Goal: Register for event/course

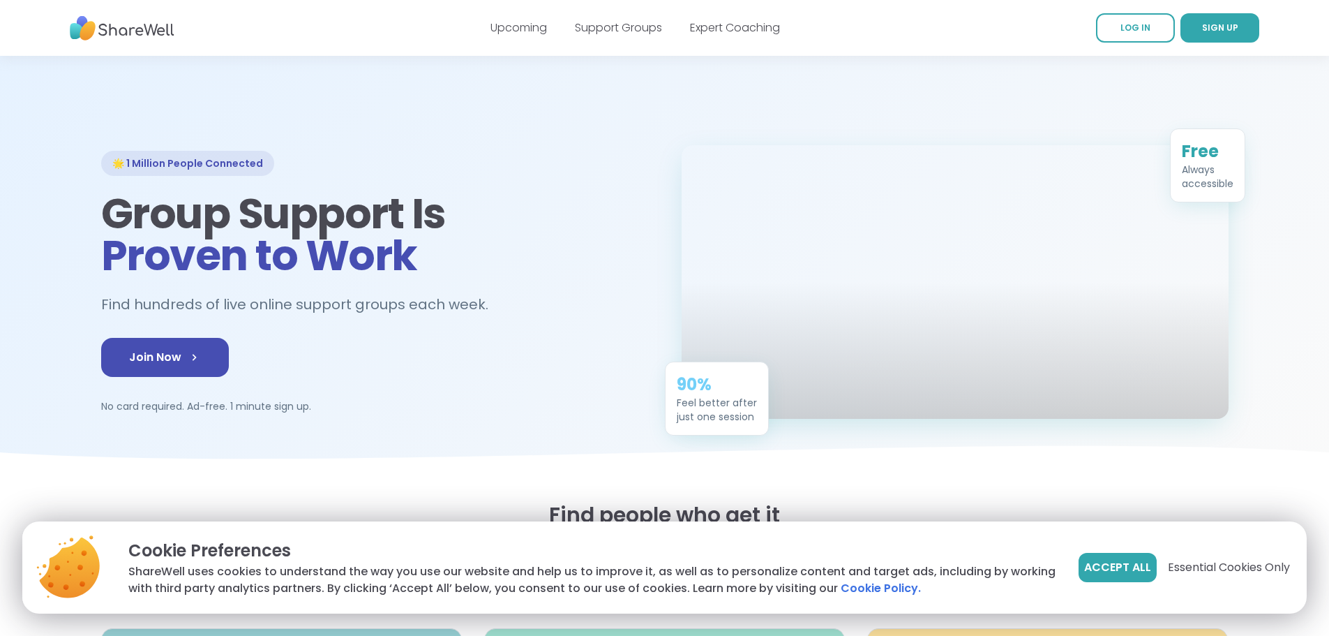
click at [1118, 566] on span "Accept All" at bounding box center [1117, 567] width 67 height 17
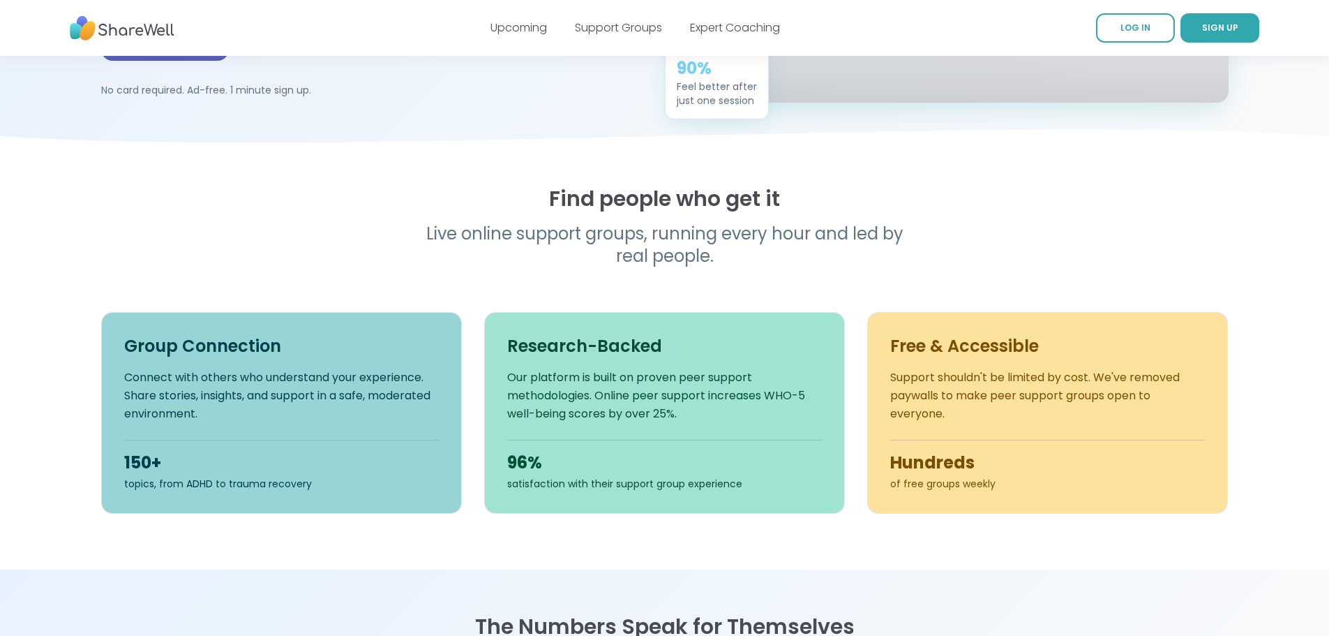
scroll to position [52, 0]
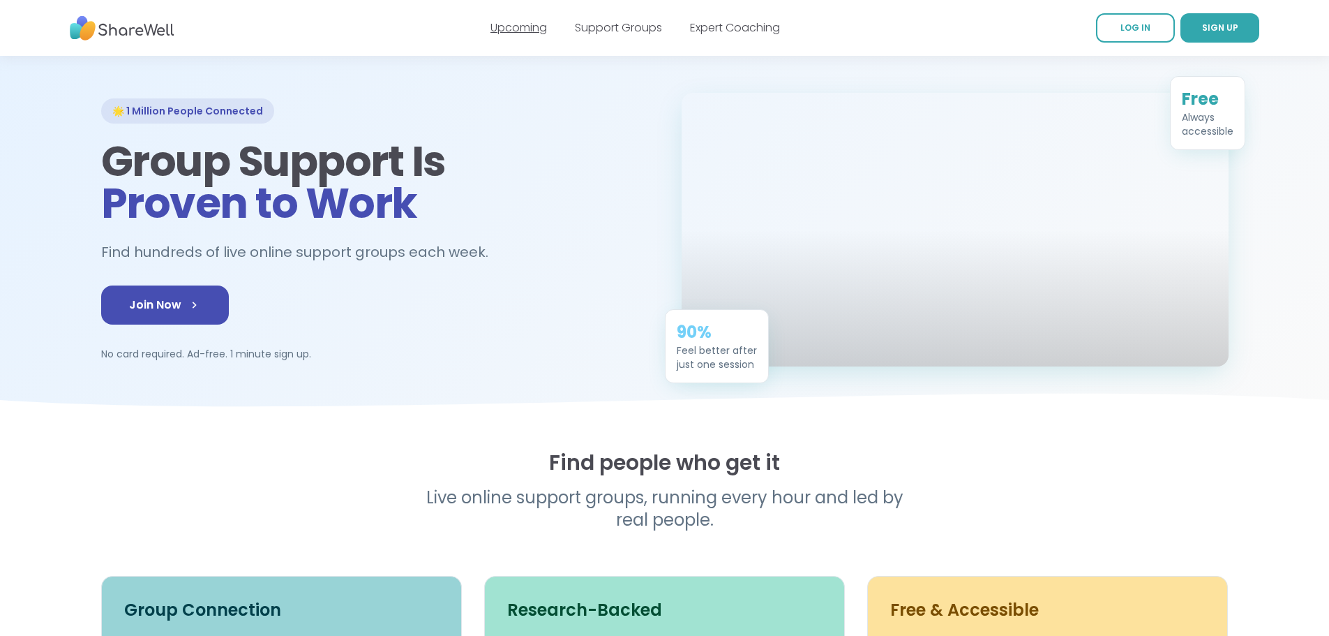
click at [529, 33] on link "Upcoming" at bounding box center [518, 28] width 57 height 16
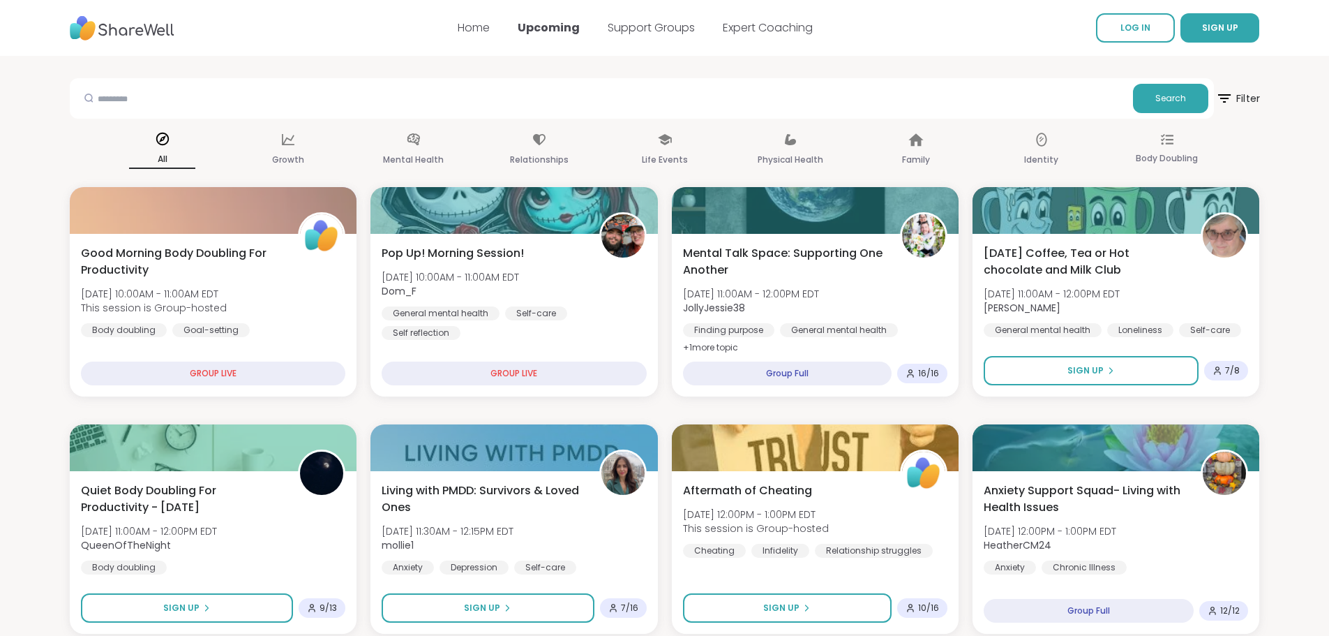
click at [1246, 101] on span "Filter" at bounding box center [1237, 98] width 45 height 35
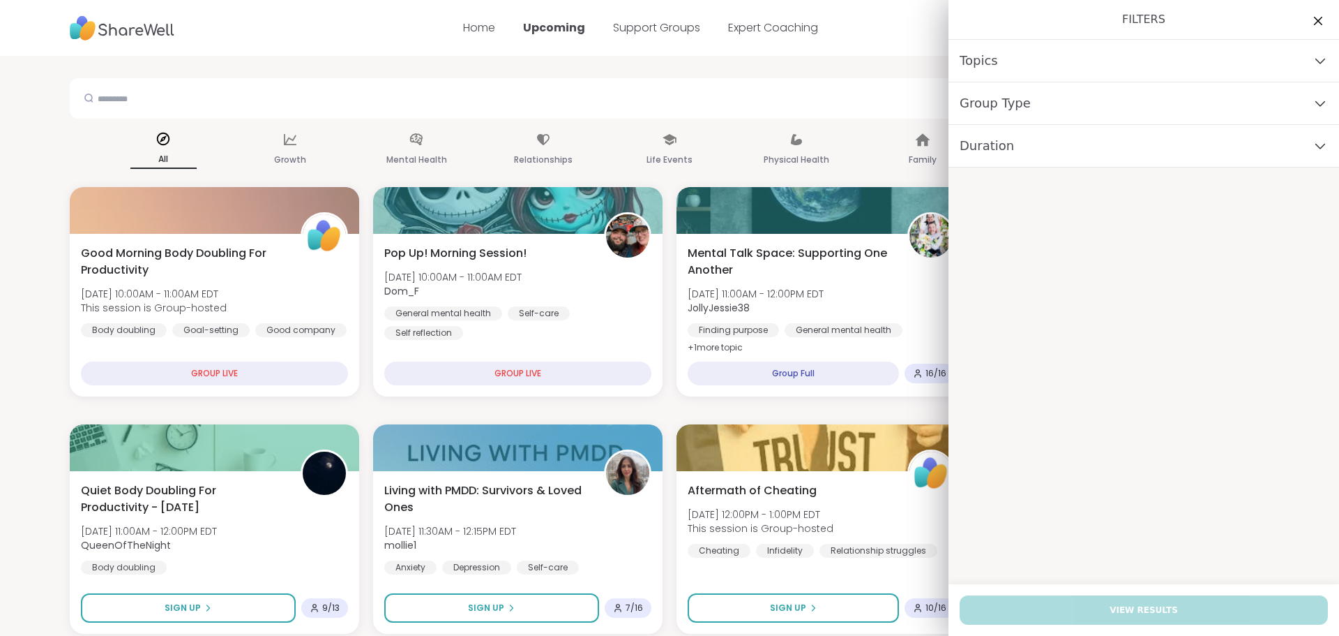
click at [1067, 61] on div "Topics" at bounding box center [1144, 61] width 391 height 43
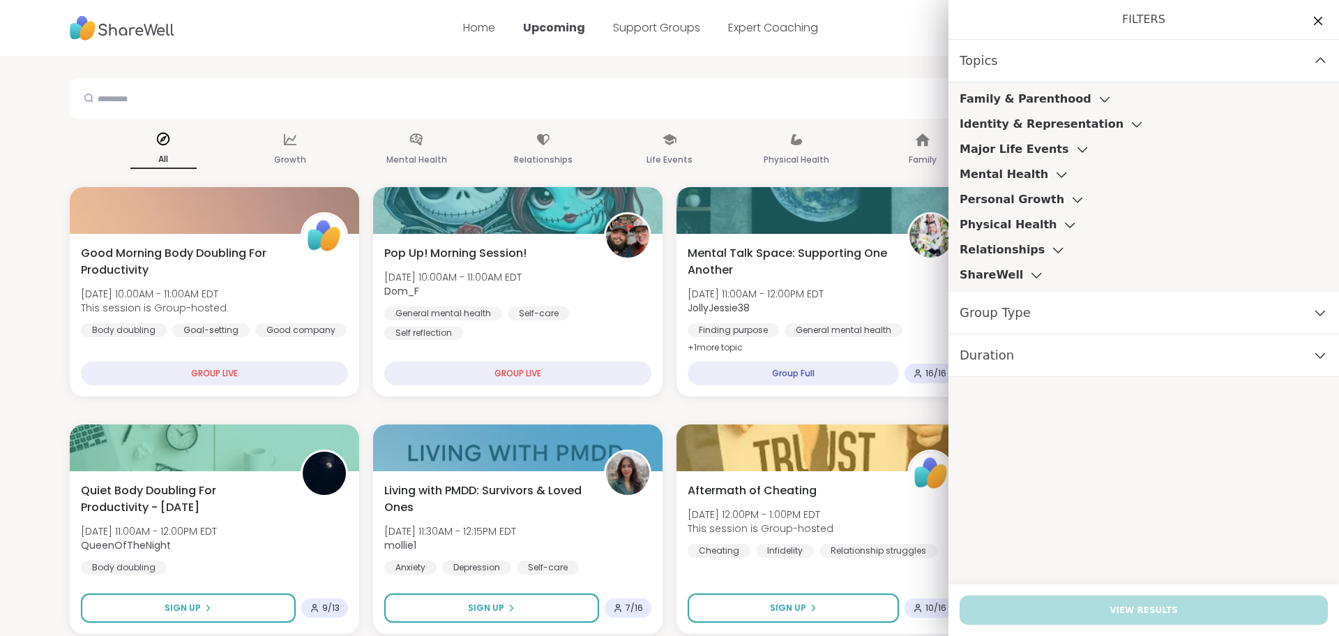
click at [1067, 61] on div "Topics" at bounding box center [1144, 61] width 391 height 43
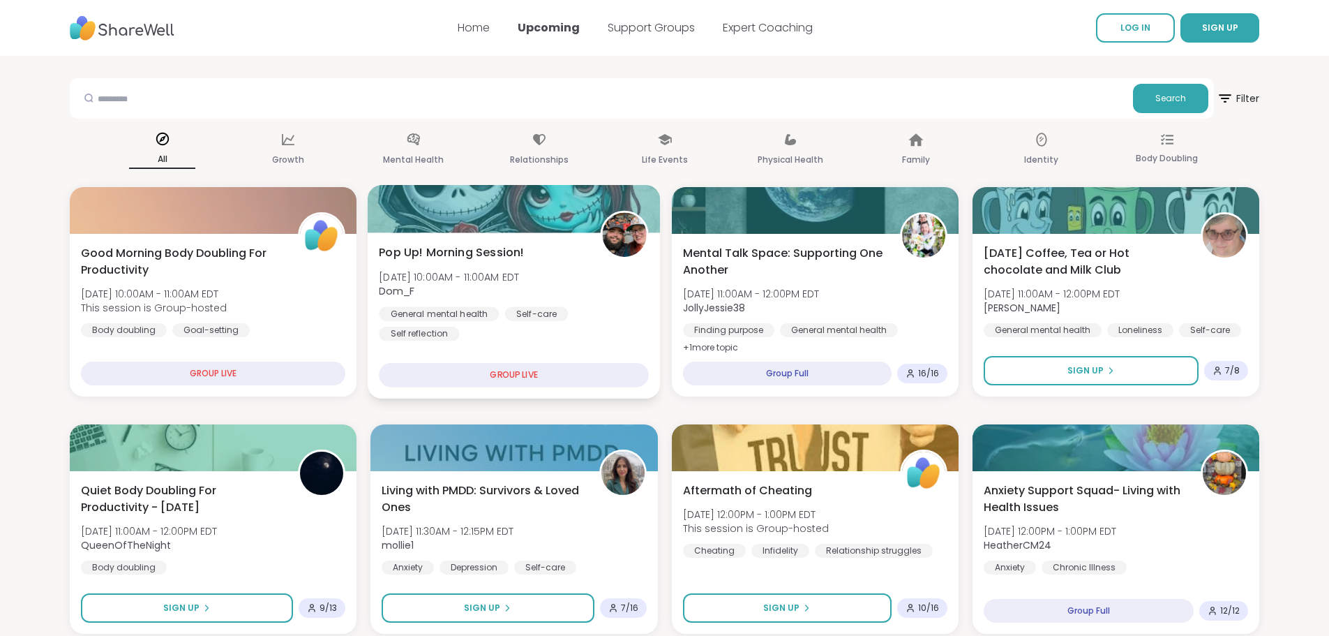
click at [469, 379] on div "GROUP LIVE" at bounding box center [514, 375] width 270 height 24
click at [577, 348] on div "Pop Up! Morning Session! Mon, Oct 13 | 10:00AM - 11:00AM EDT Dom_F General ment…" at bounding box center [514, 315] width 292 height 166
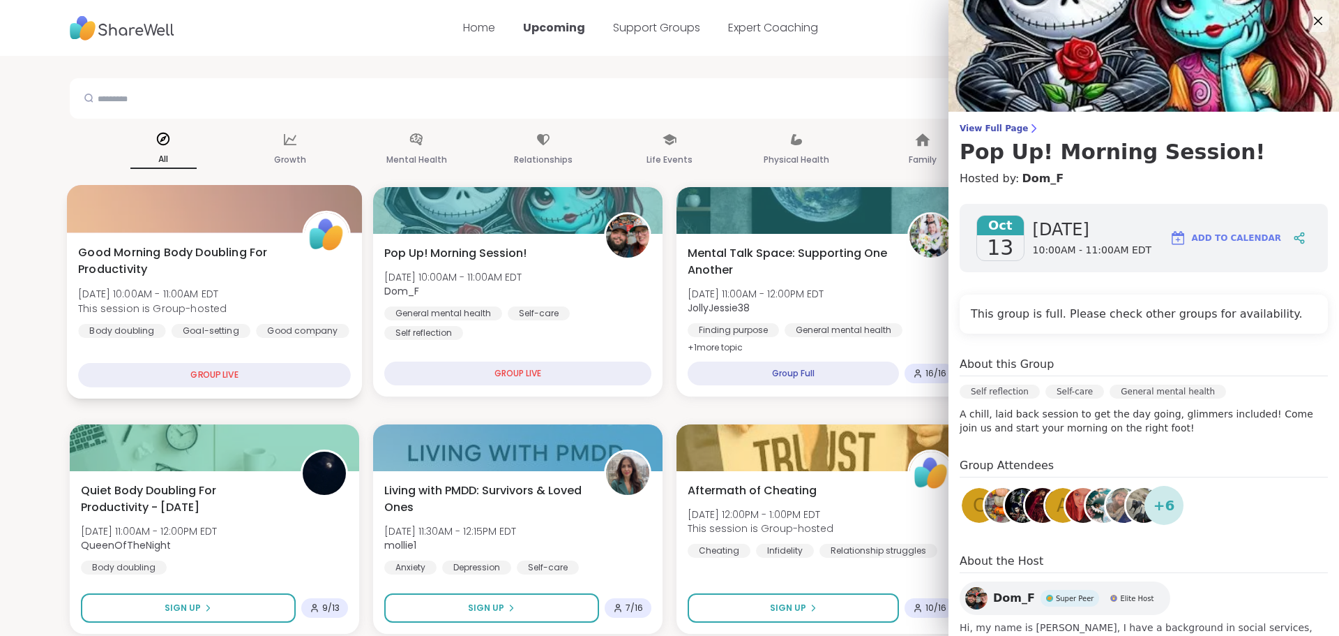
click at [88, 274] on span "Good Morning Body Doubling For Productivity" at bounding box center [182, 261] width 209 height 34
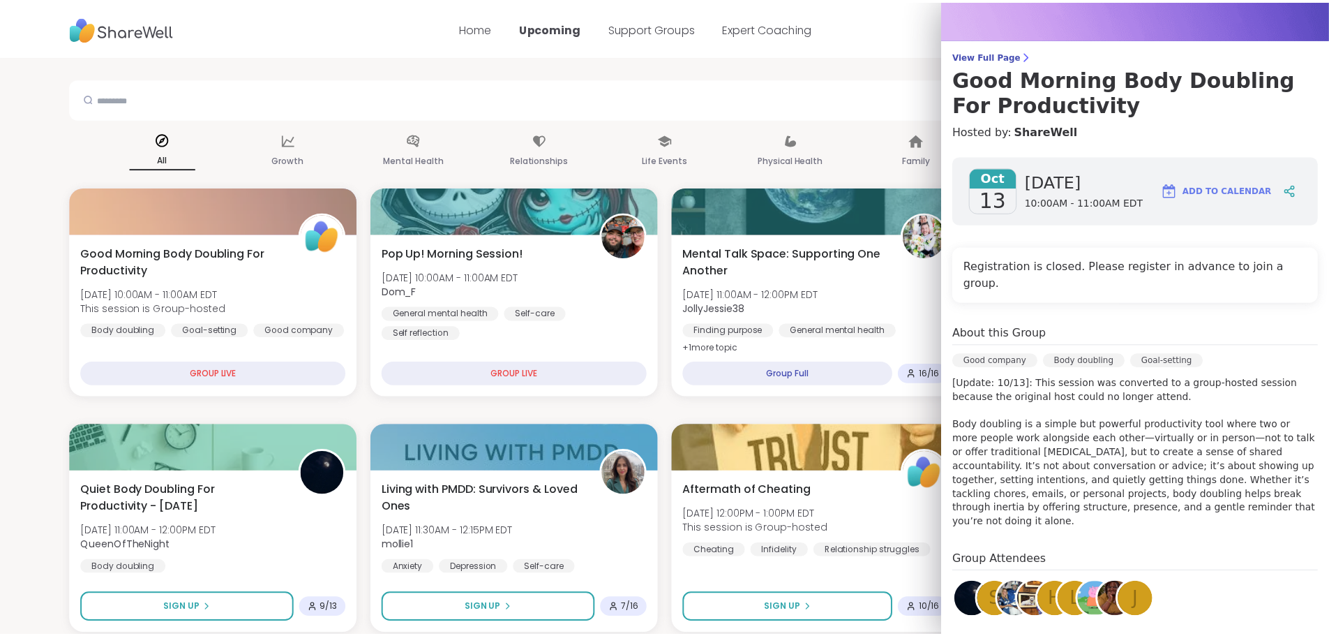
scroll to position [57, 0]
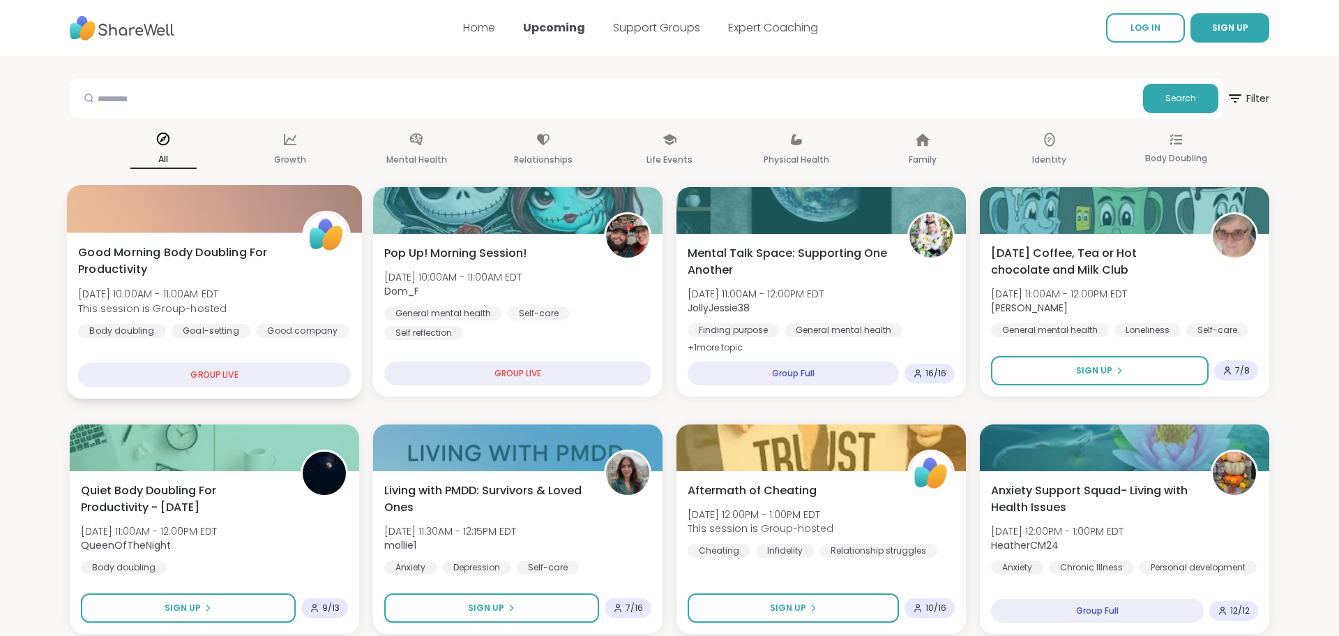
click at [248, 373] on div "GROUP LIVE" at bounding box center [214, 375] width 273 height 24
click at [251, 385] on div "GROUP LIVE" at bounding box center [213, 375] width 270 height 24
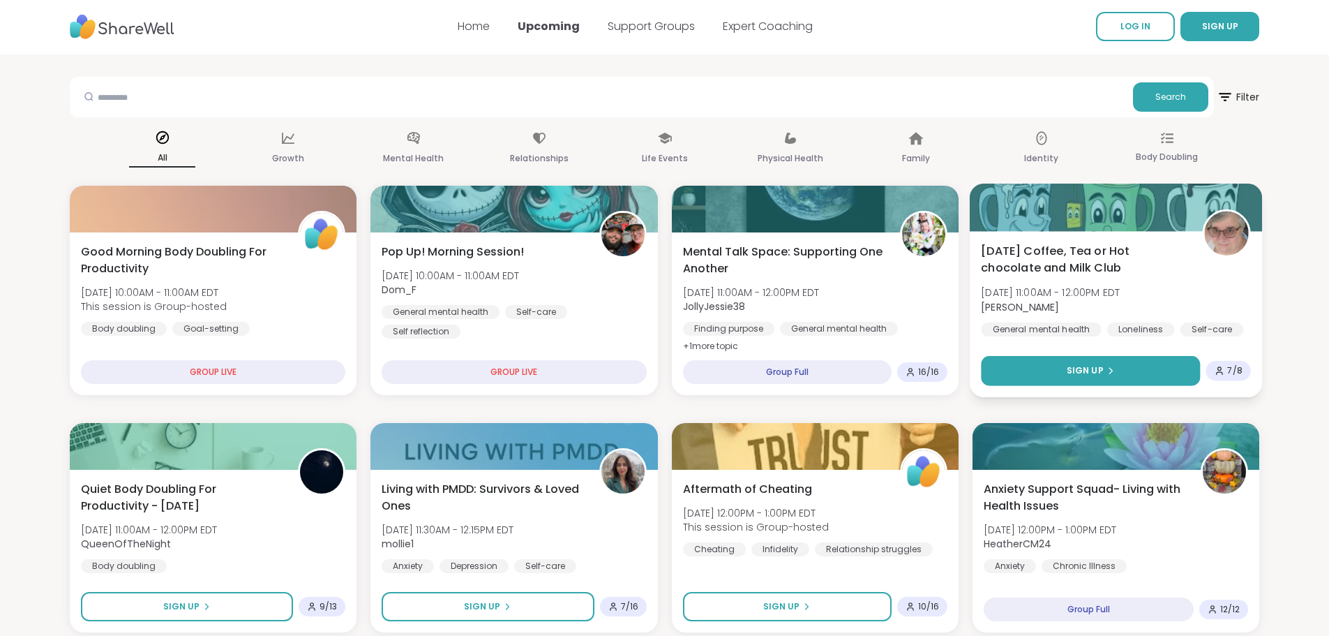
scroll to position [0, 0]
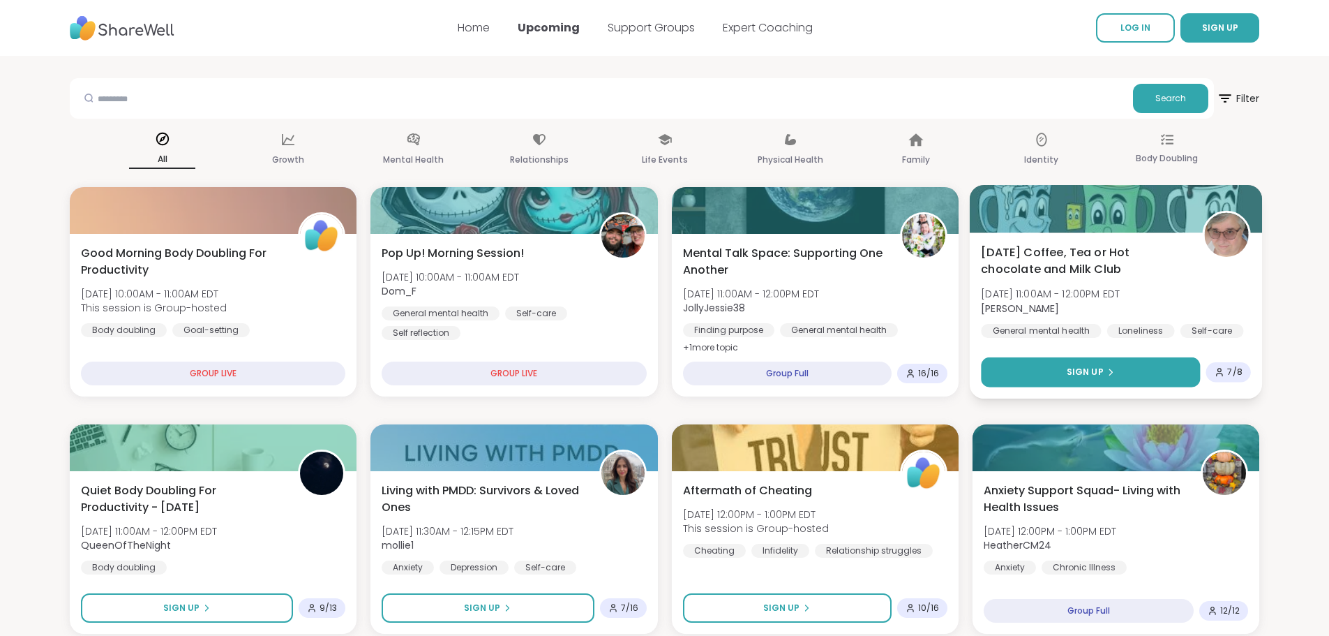
click at [1119, 380] on button "Sign Up" at bounding box center [1090, 372] width 219 height 30
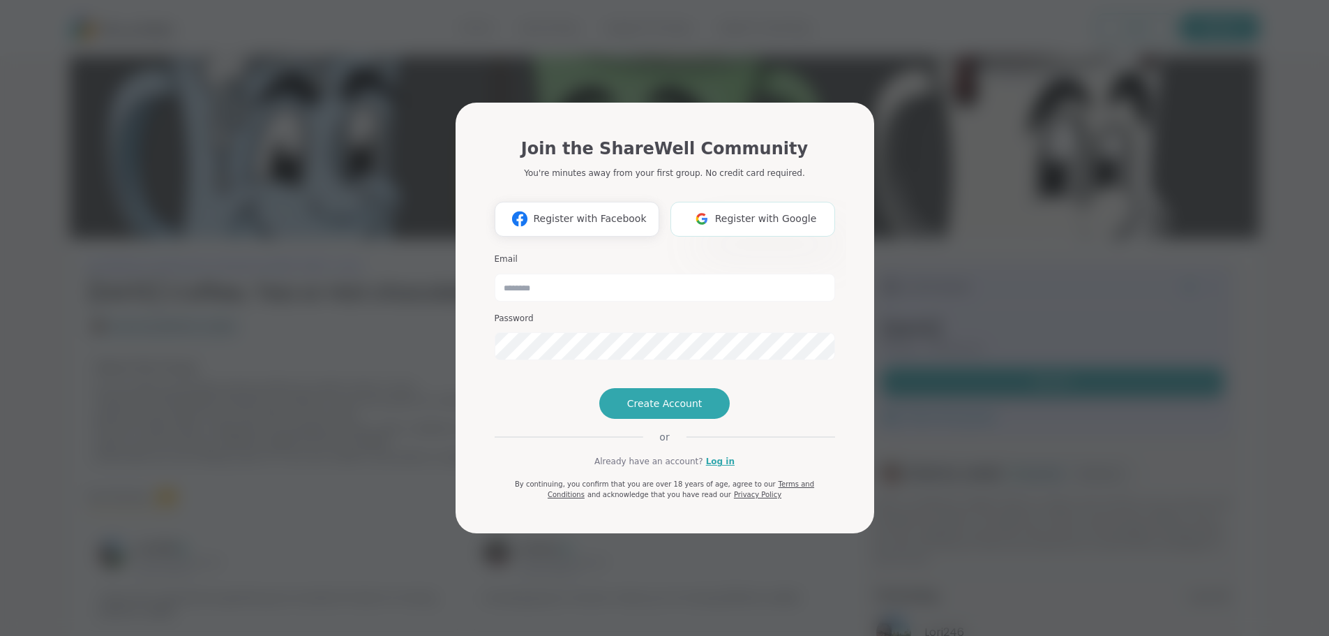
click at [697, 211] on img at bounding box center [702, 219] width 27 height 26
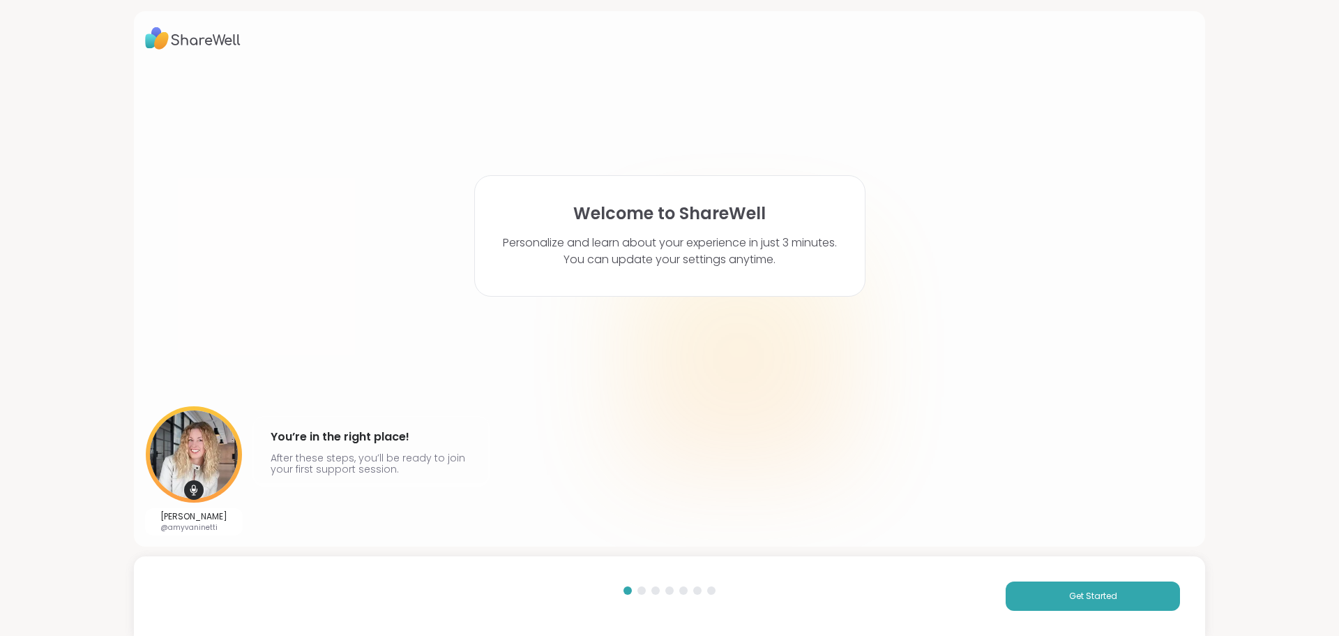
click at [1030, 580] on div "Get Started" at bounding box center [669, 596] width 1071 height 80
click at [1032, 589] on button "Get Started" at bounding box center [1093, 595] width 174 height 29
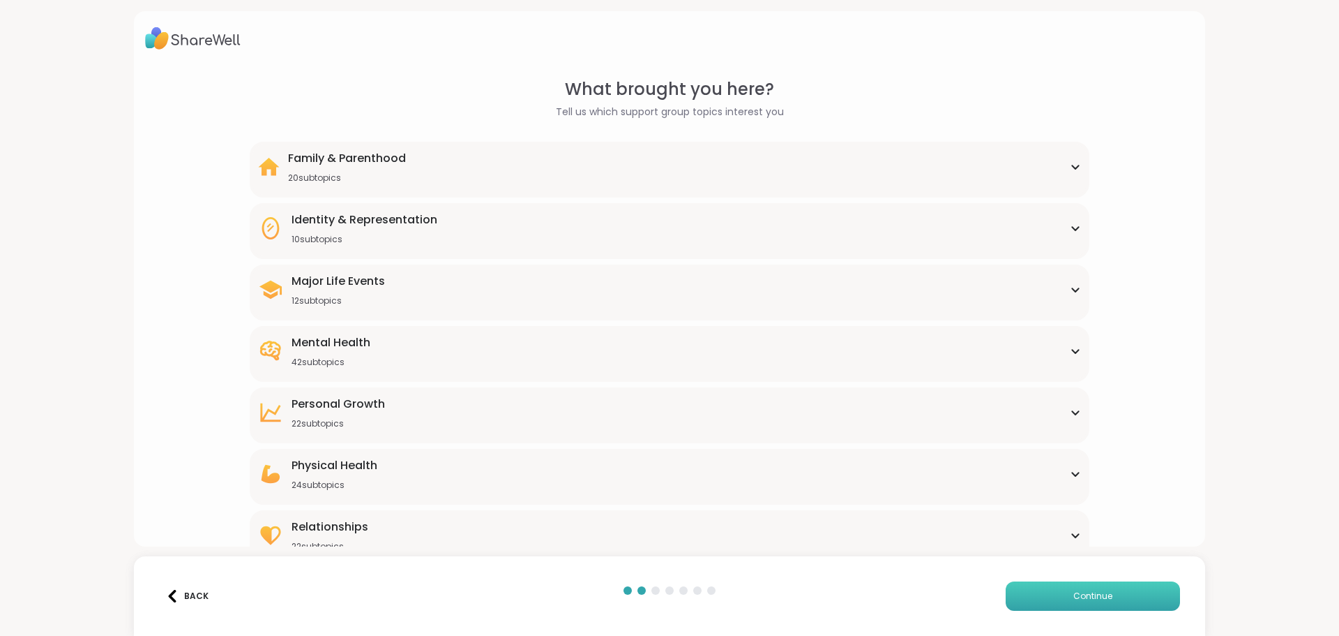
click at [1016, 596] on button "Continue" at bounding box center [1093, 595] width 174 height 29
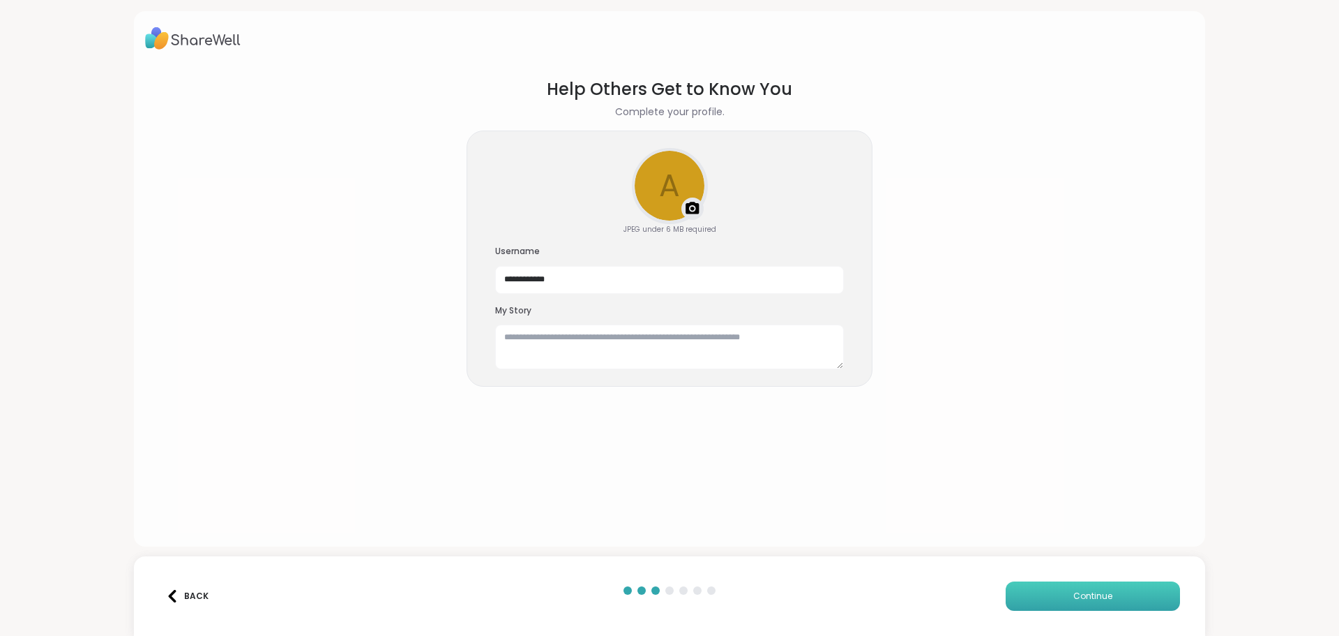
click at [1016, 596] on button "Continue" at bounding box center [1093, 595] width 174 height 29
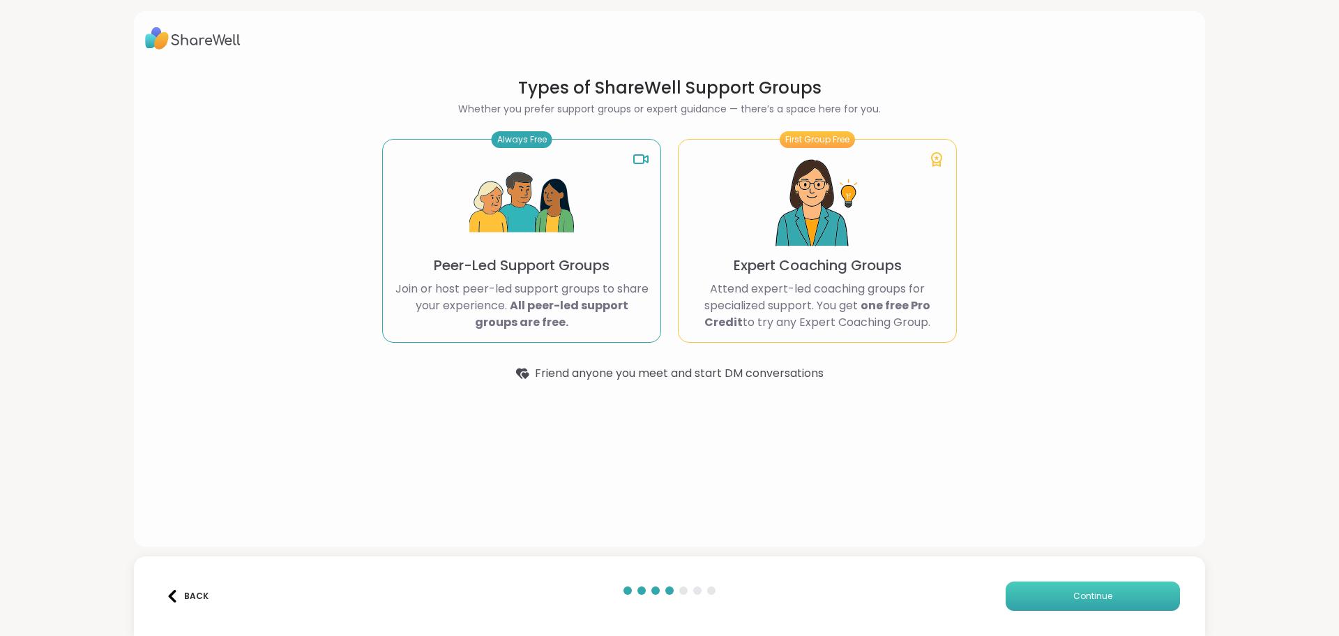
click at [1016, 596] on button "Continue" at bounding box center [1093, 595] width 174 height 29
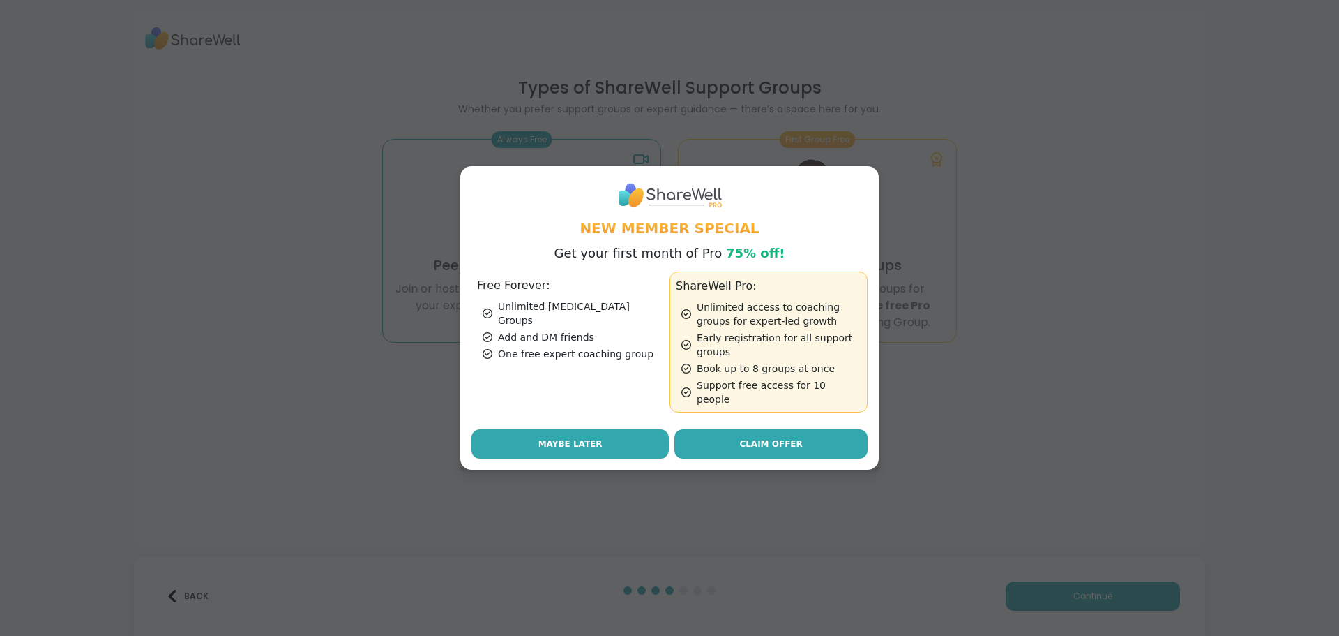
click at [578, 437] on span "Maybe Later" at bounding box center [571, 443] width 64 height 13
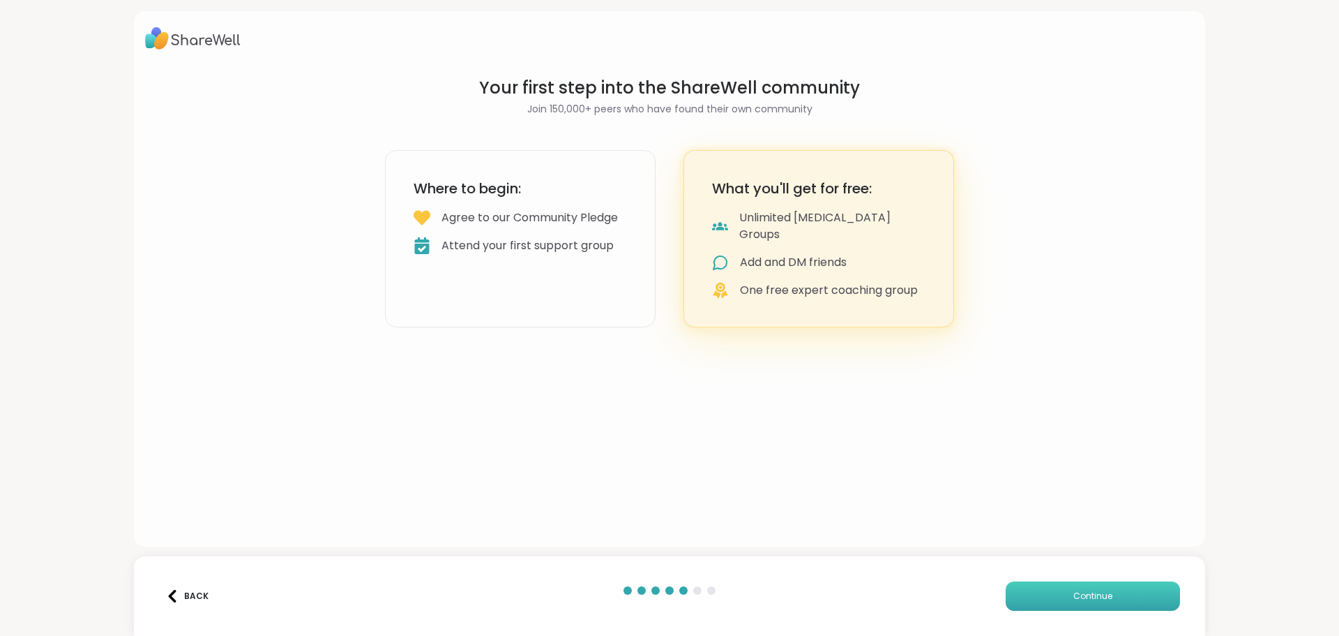
click at [1074, 597] on span "Continue" at bounding box center [1093, 595] width 39 height 13
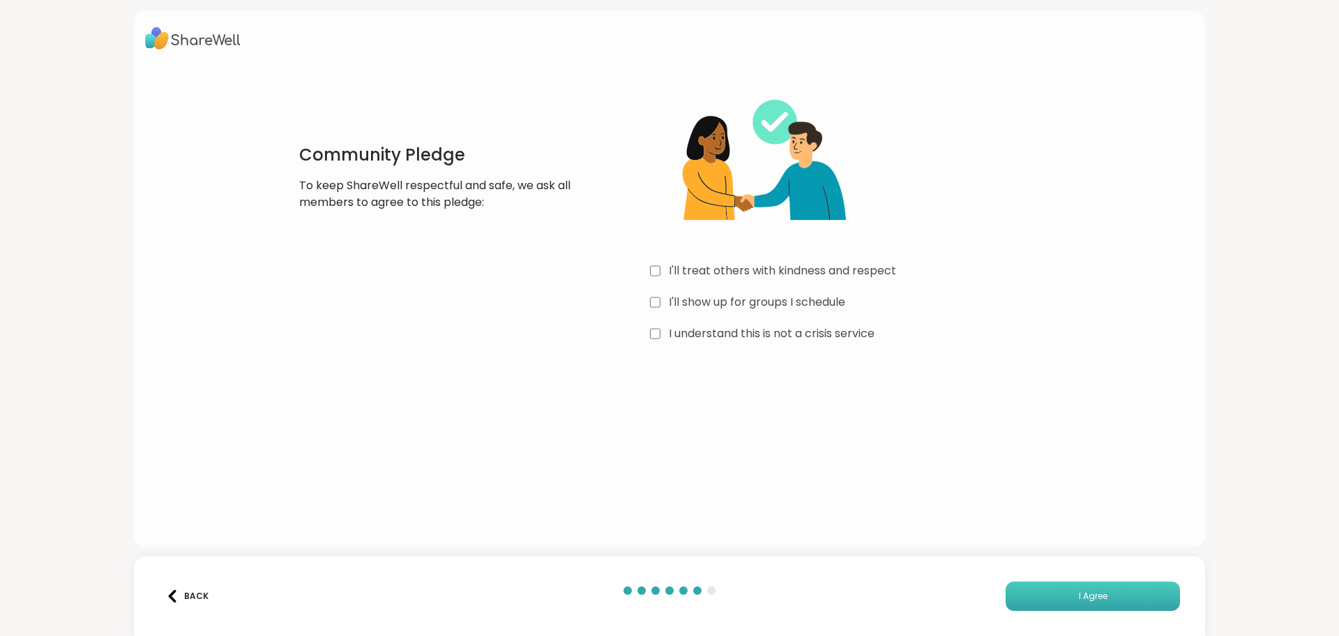
click at [1104, 608] on button "I Agree" at bounding box center [1093, 595] width 174 height 29
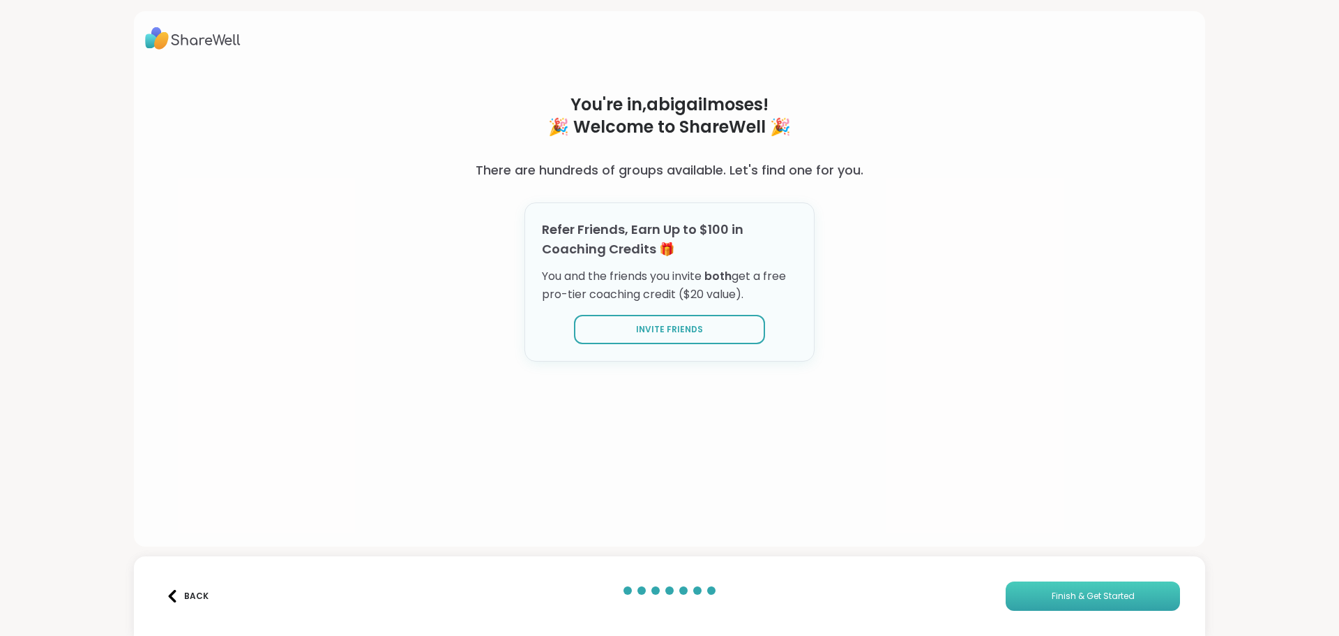
click at [1082, 601] on span "Finish & Get Started" at bounding box center [1093, 595] width 83 height 13
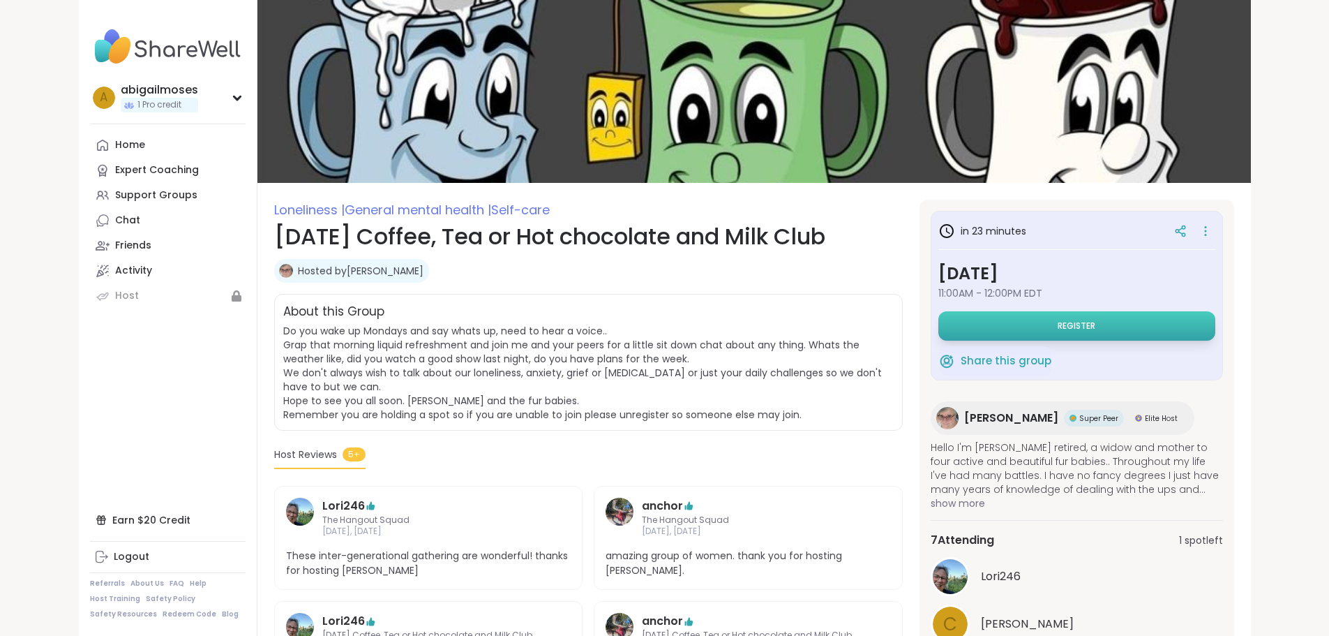
click at [1123, 319] on button "Register" at bounding box center [1076, 325] width 277 height 29
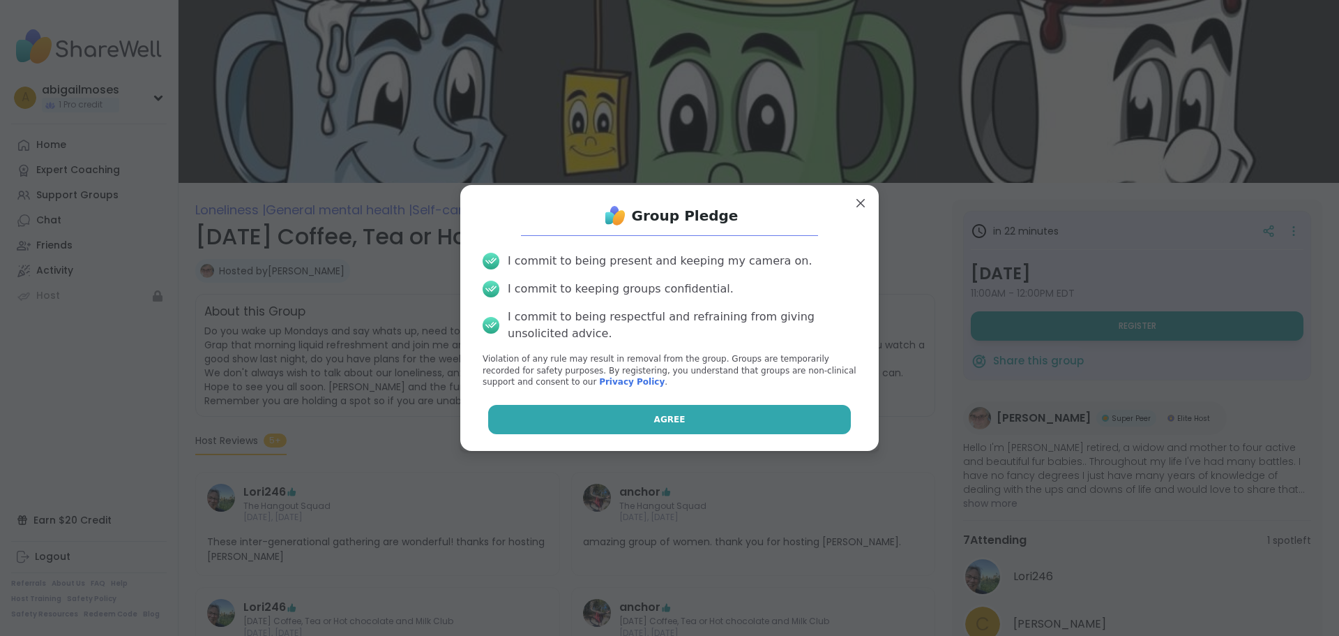
click at [753, 421] on button "Agree" at bounding box center [669, 419] width 363 height 29
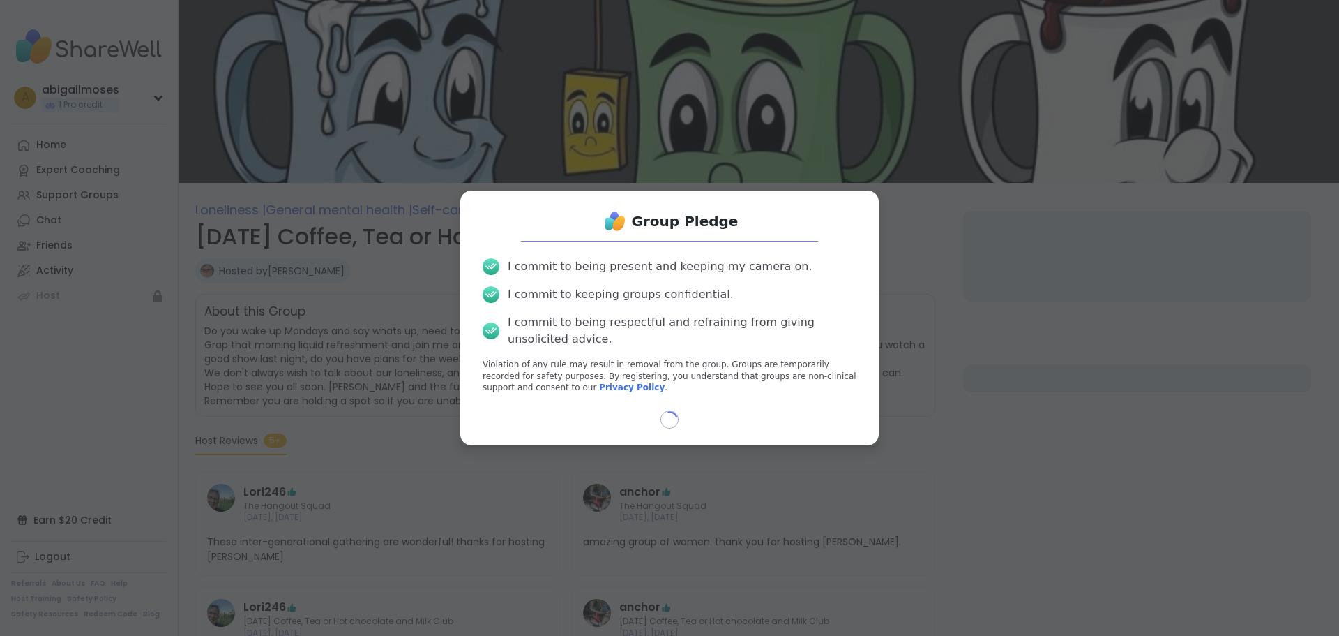
select select "**"
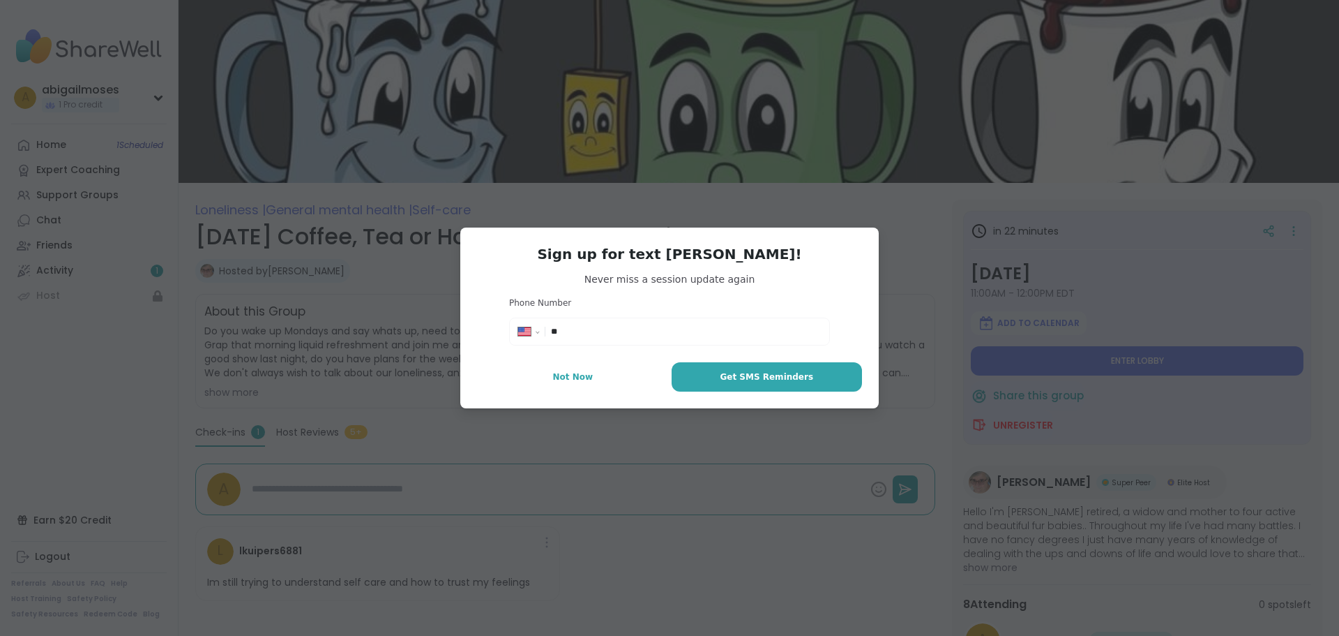
click at [562, 375] on span "Not Now" at bounding box center [572, 376] width 40 height 13
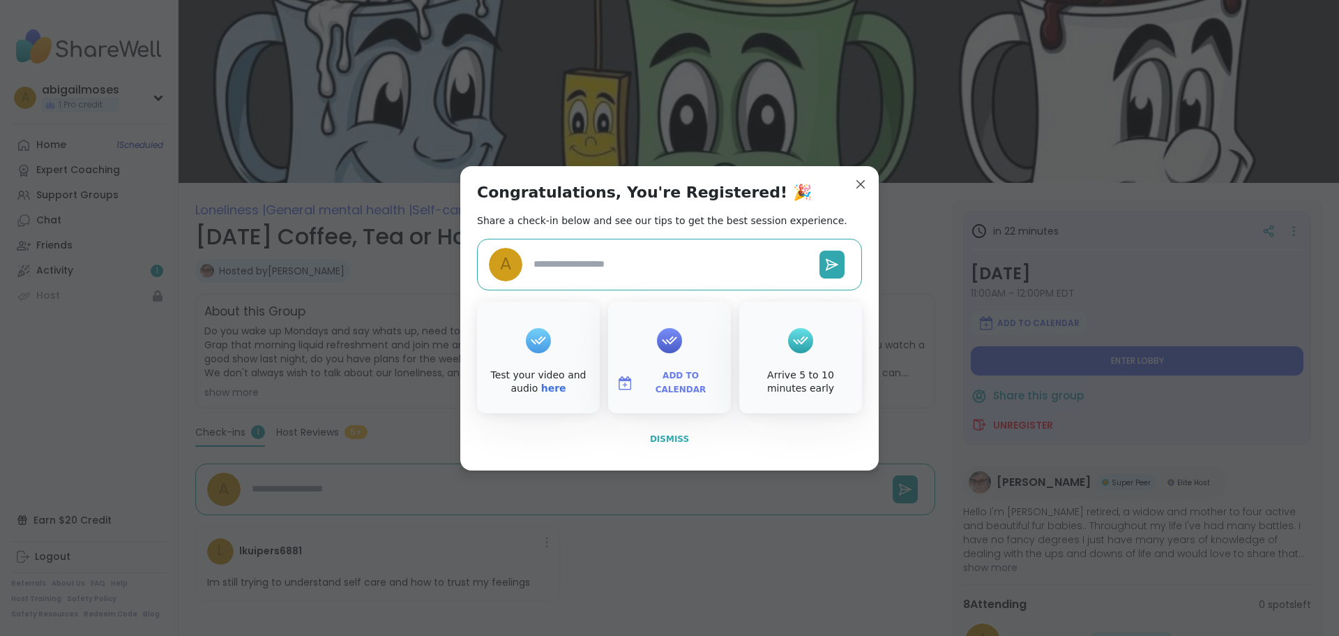
click at [669, 430] on button "Dismiss" at bounding box center [669, 438] width 385 height 29
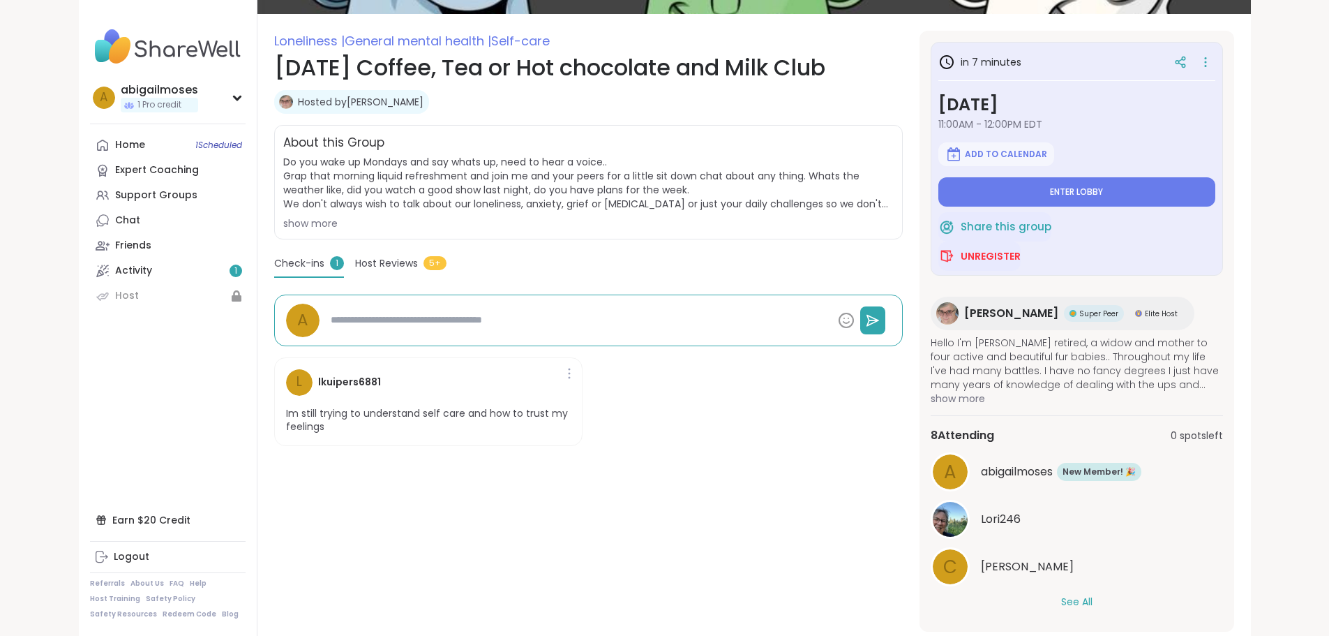
scroll to position [204, 0]
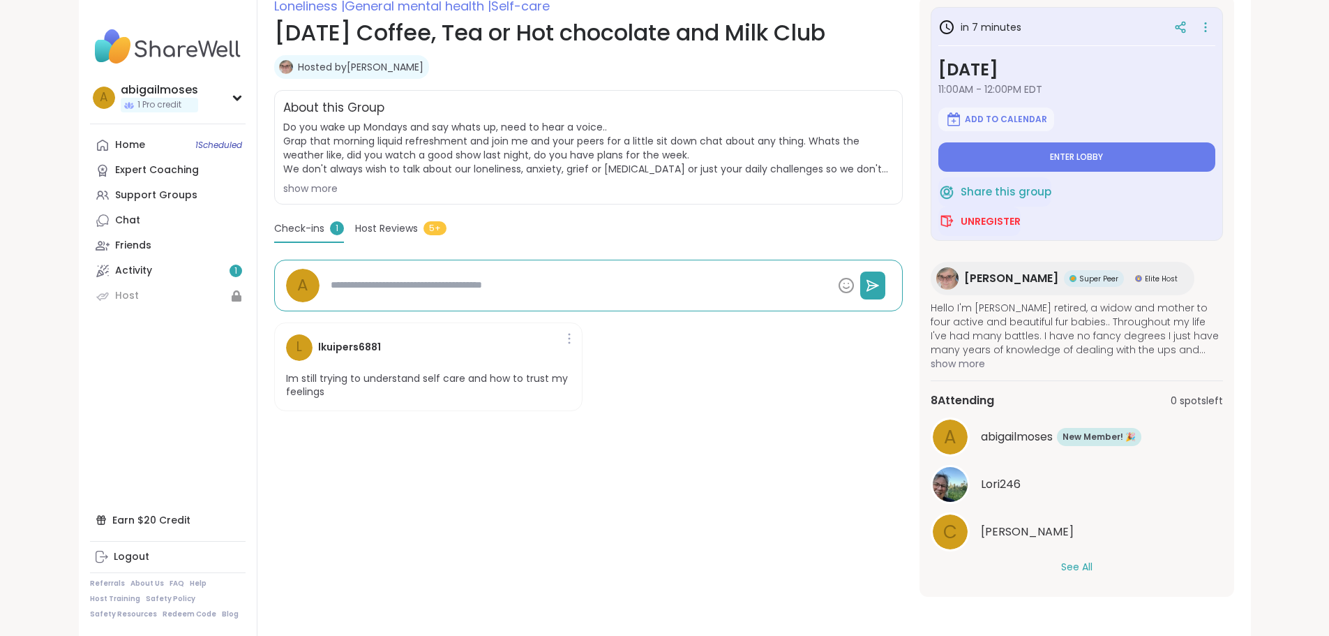
click at [1131, 559] on div "a abigailmoses New Member! 🎉 New! 🎉 Lori246 C Cyndy See All" at bounding box center [1077, 495] width 292 height 157
click at [1092, 559] on button "See All" at bounding box center [1076, 566] width 31 height 15
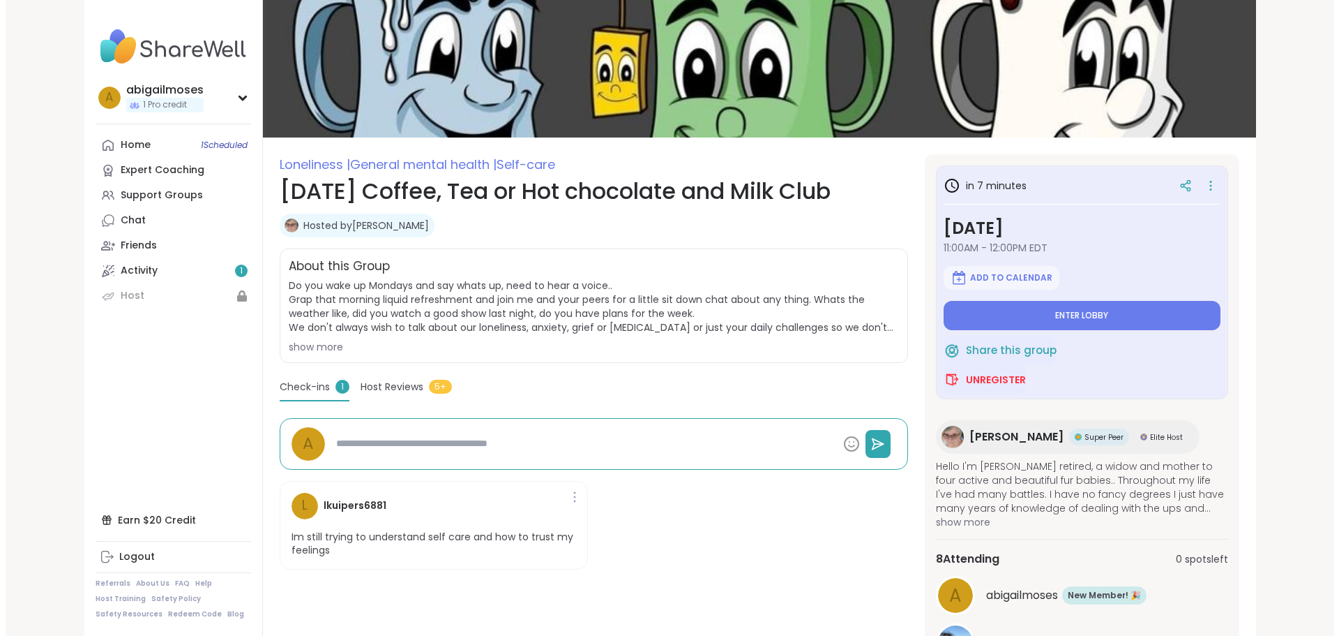
scroll to position [0, 0]
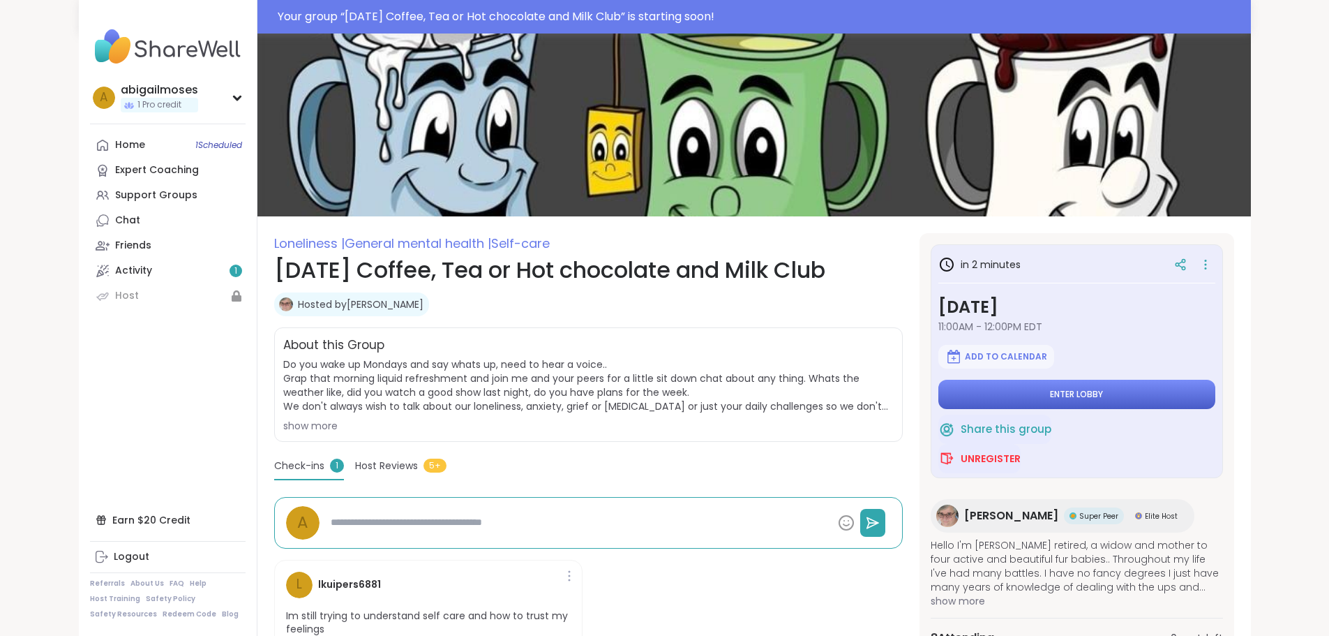
click at [1075, 396] on button "Enter lobby" at bounding box center [1076, 393] width 277 height 29
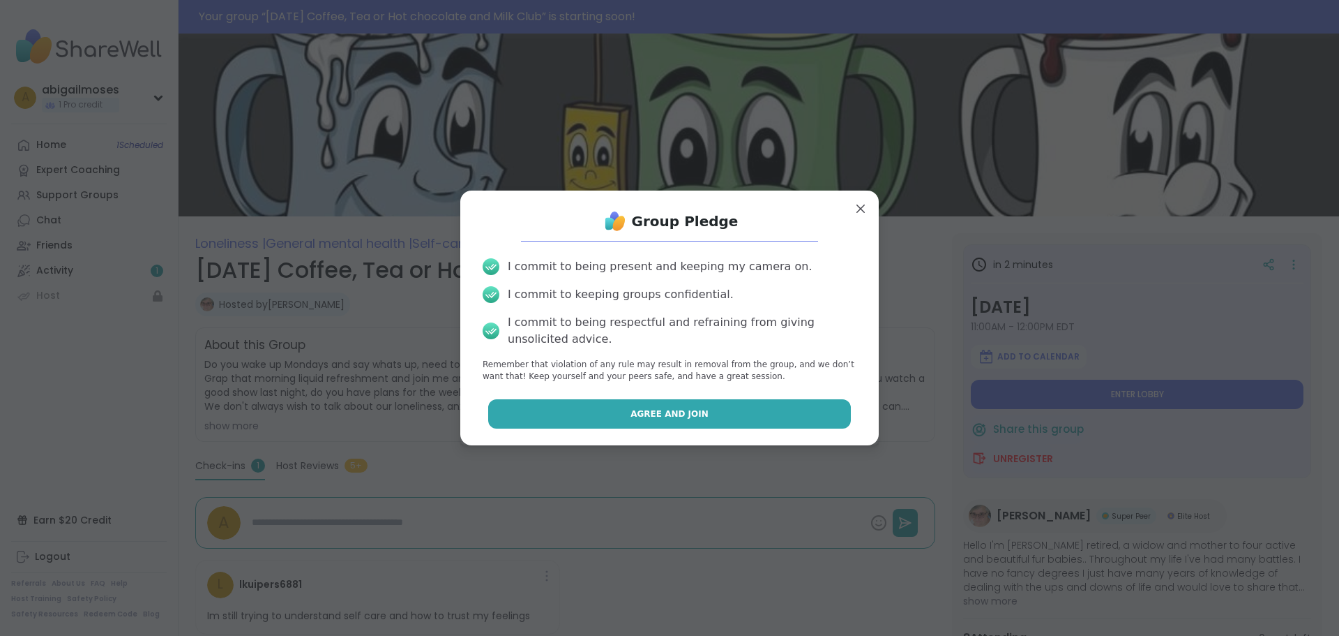
click at [730, 409] on button "Agree and Join" at bounding box center [669, 413] width 363 height 29
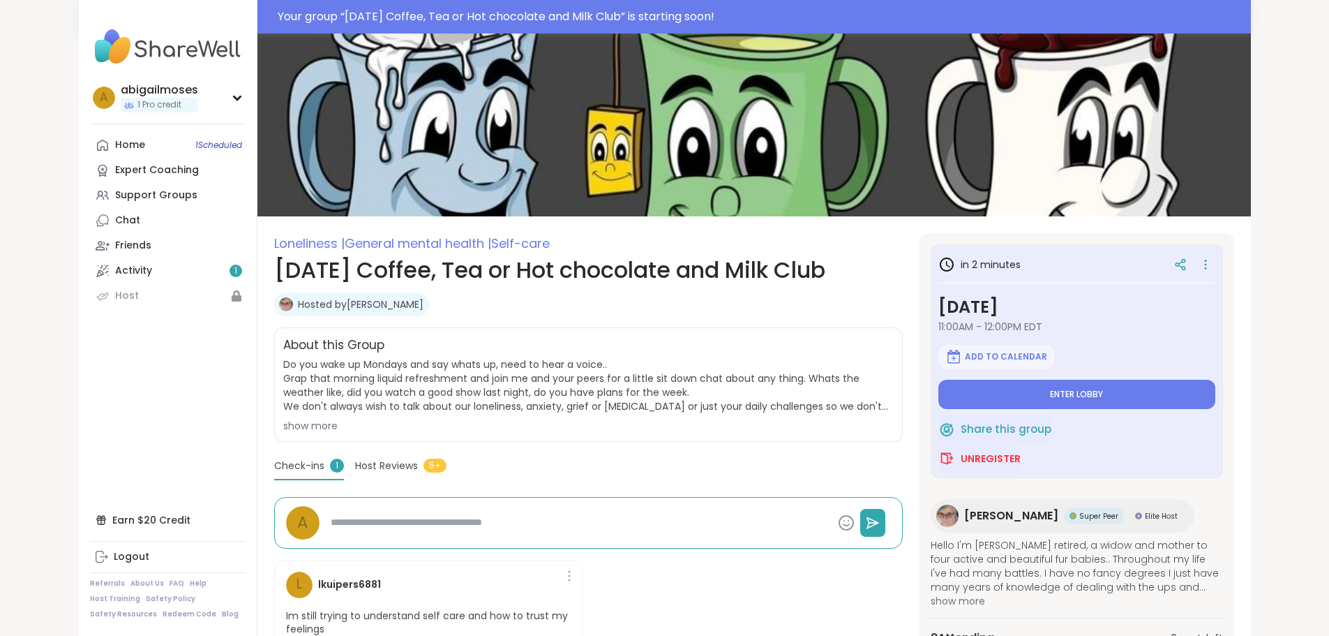
type textarea "*"
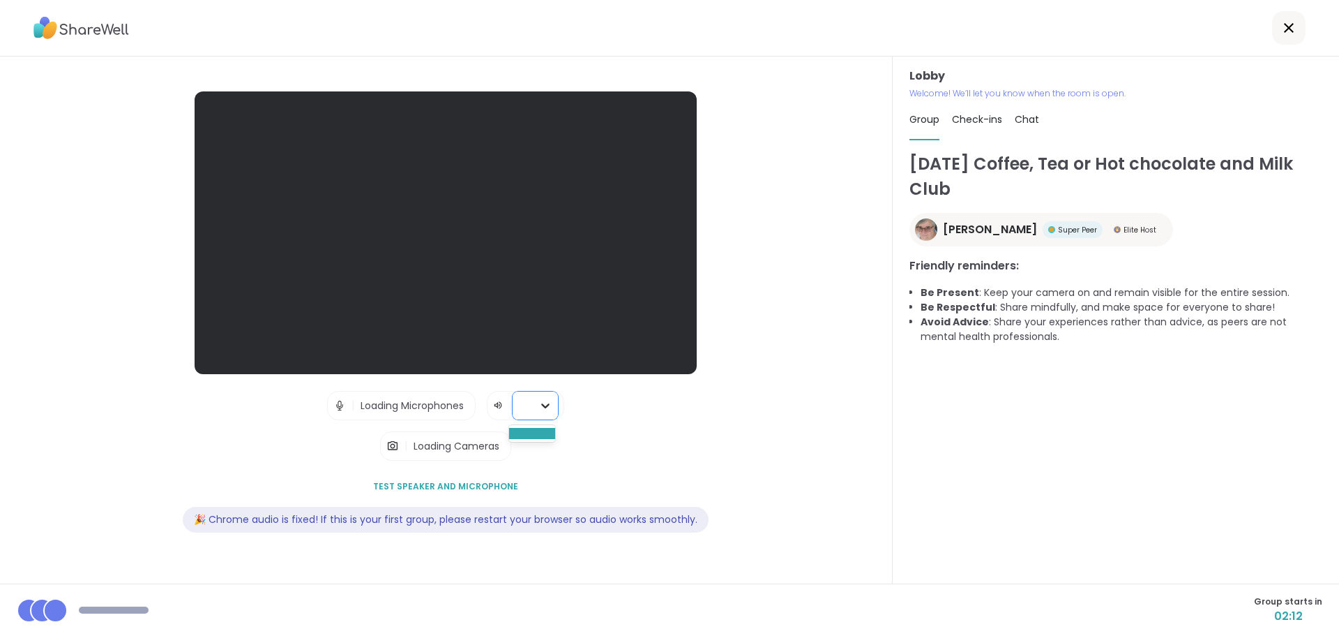
click at [546, 405] on icon at bounding box center [546, 405] width 8 height 5
click at [383, 407] on span "Loading Microphones" at bounding box center [412, 405] width 103 height 14
click at [426, 487] on span "Test speaker and microphone" at bounding box center [445, 486] width 145 height 13
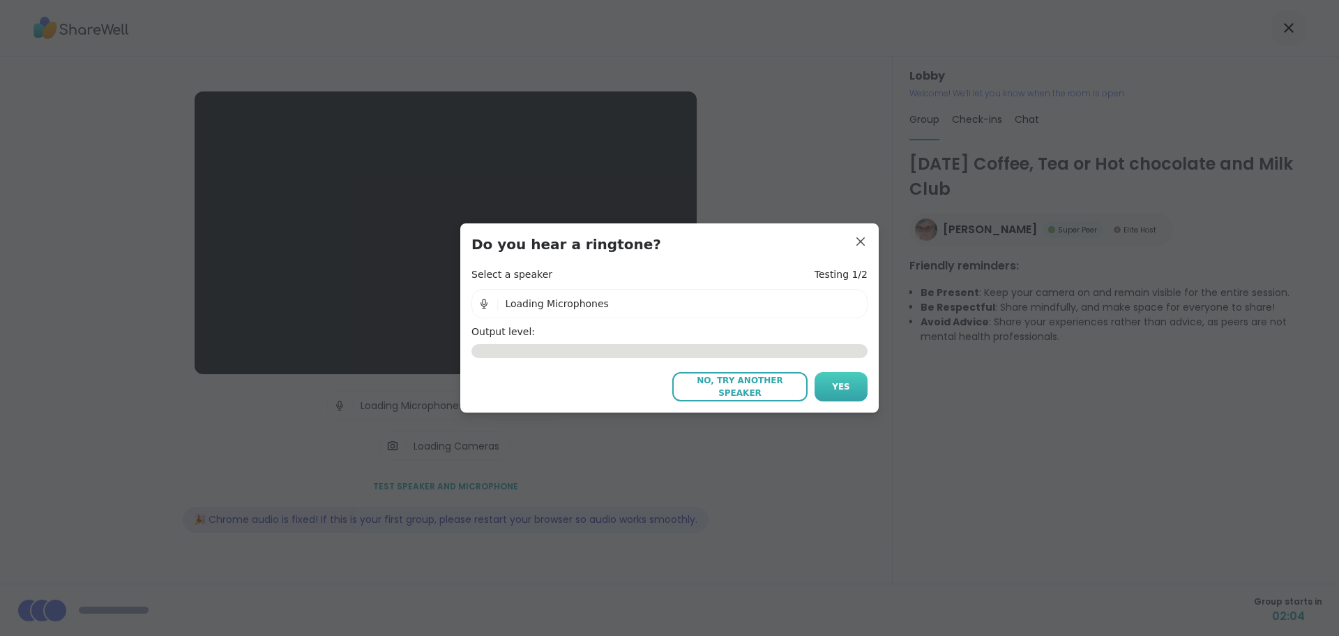
click at [834, 386] on span "Yes" at bounding box center [841, 386] width 18 height 13
click at [848, 386] on button "Yes" at bounding box center [841, 386] width 53 height 29
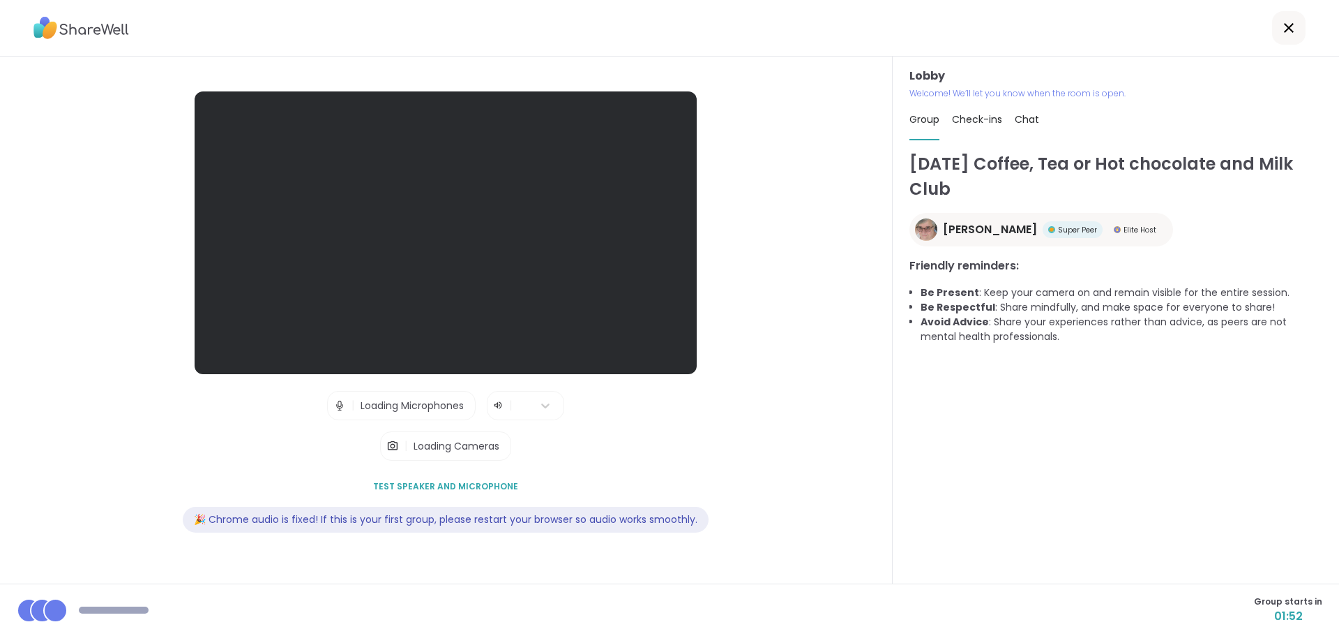
click at [393, 447] on img at bounding box center [392, 446] width 13 height 28
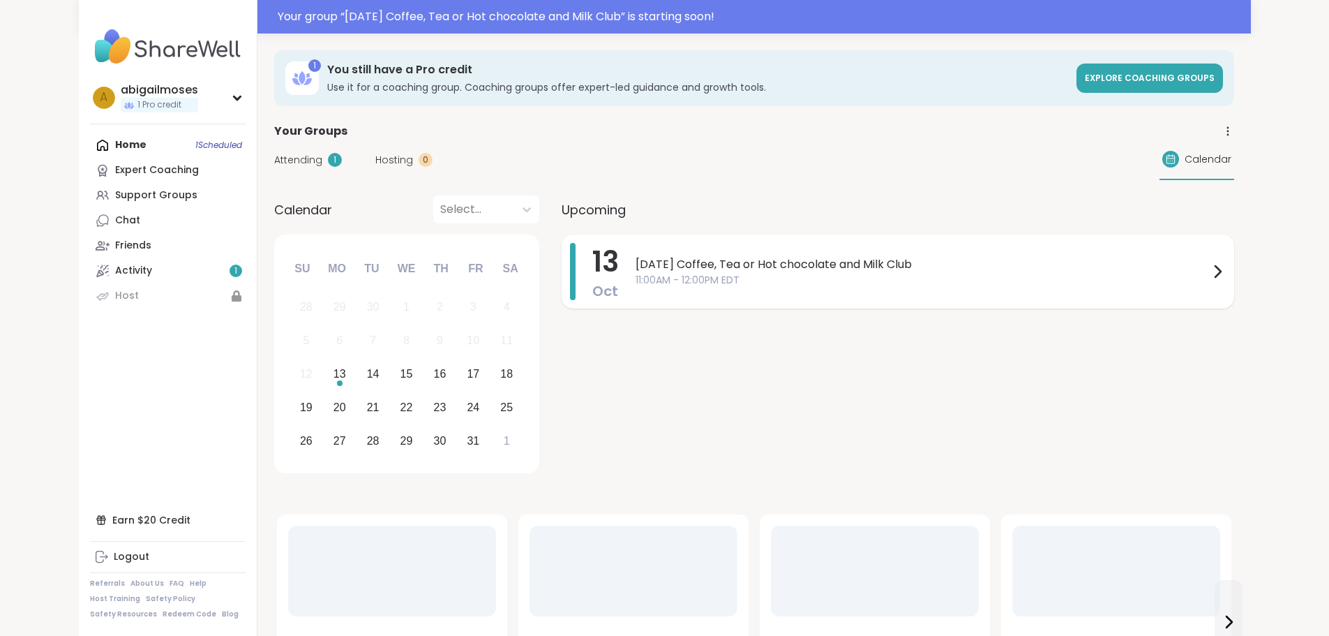
click at [1209, 273] on span "11:00AM - 12:00PM EDT" at bounding box center [922, 280] width 573 height 15
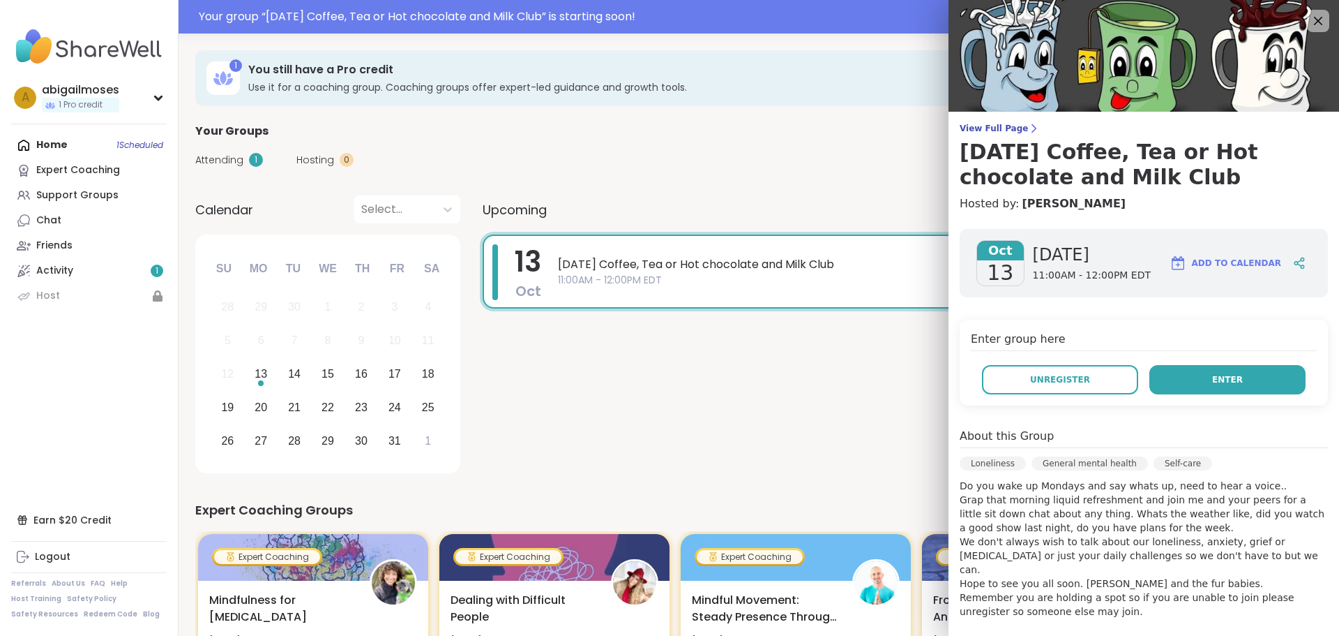
click at [1187, 382] on button "Enter" at bounding box center [1228, 379] width 156 height 29
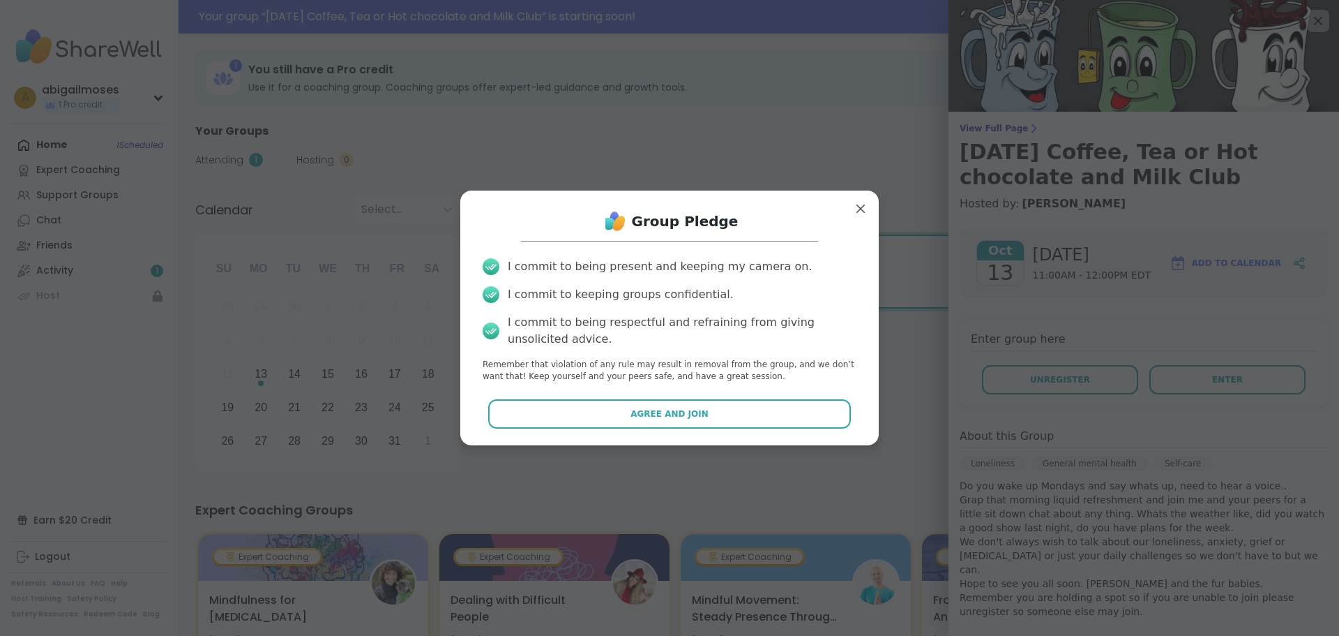
click at [777, 423] on button "Agree and Join" at bounding box center [669, 413] width 363 height 29
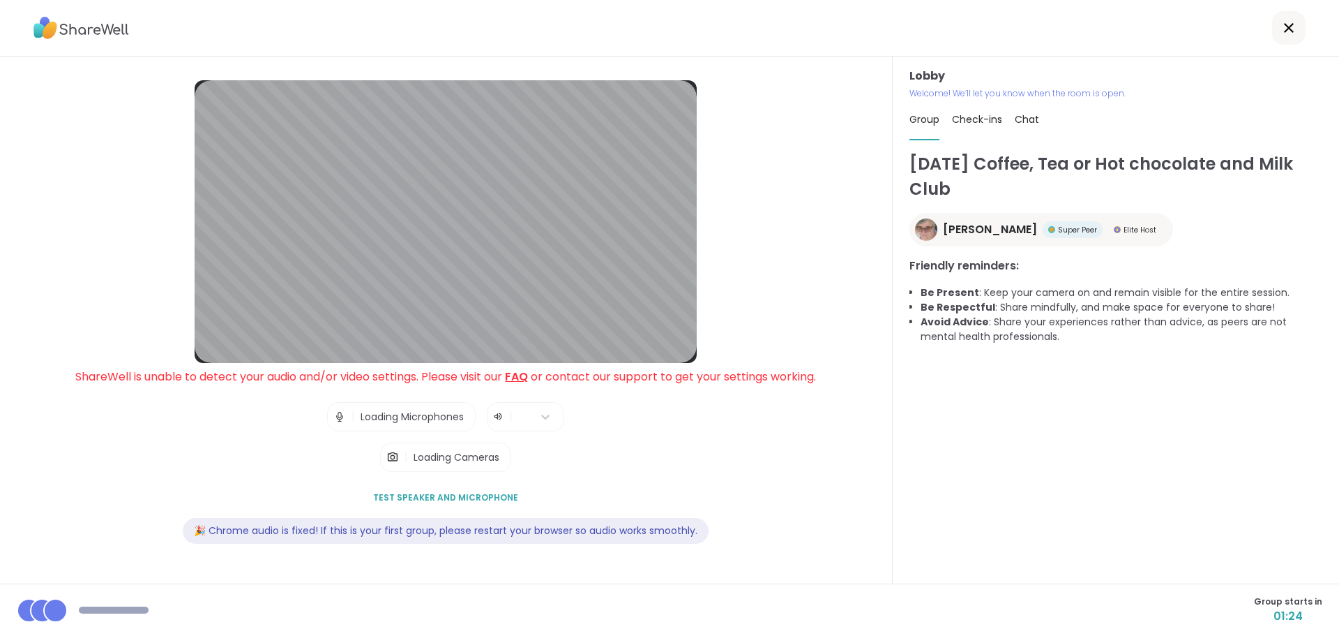
click at [971, 499] on div "Monday Coffee, Tea or Hot chocolate and Milk Club Susan Super Peer Elite Host F…" at bounding box center [1116, 360] width 413 height 419
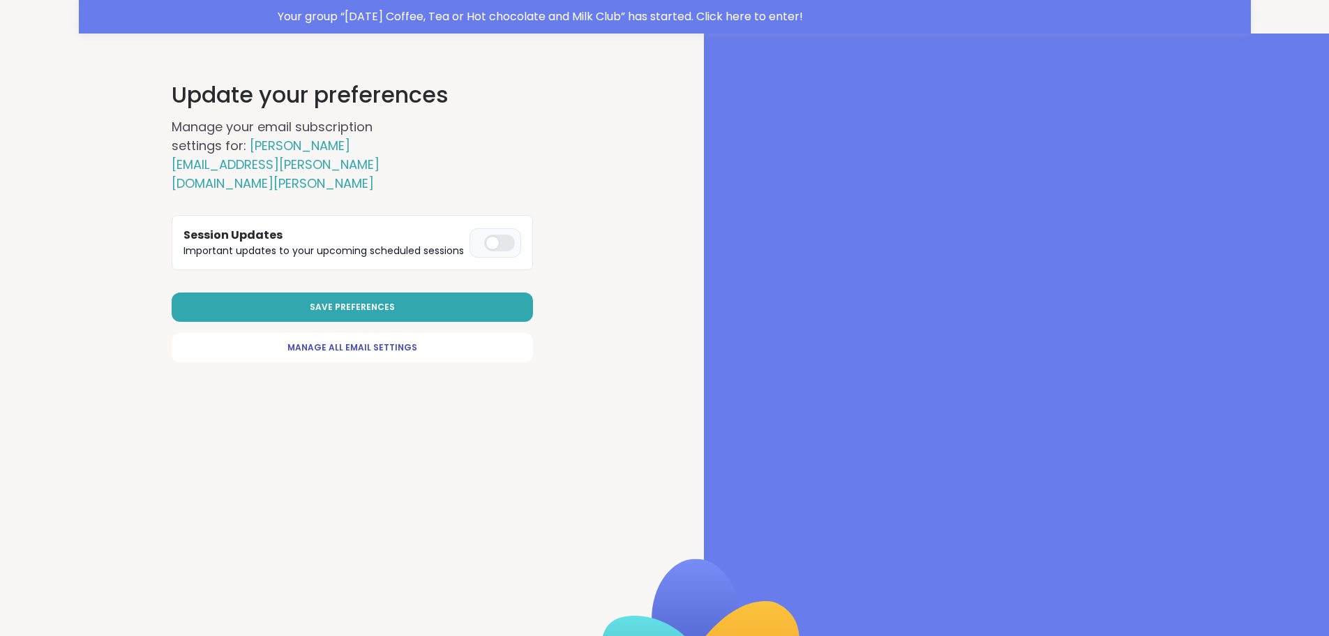
click at [503, 234] on div at bounding box center [499, 242] width 31 height 17
click at [486, 292] on button "Save Preferences" at bounding box center [352, 306] width 361 height 29
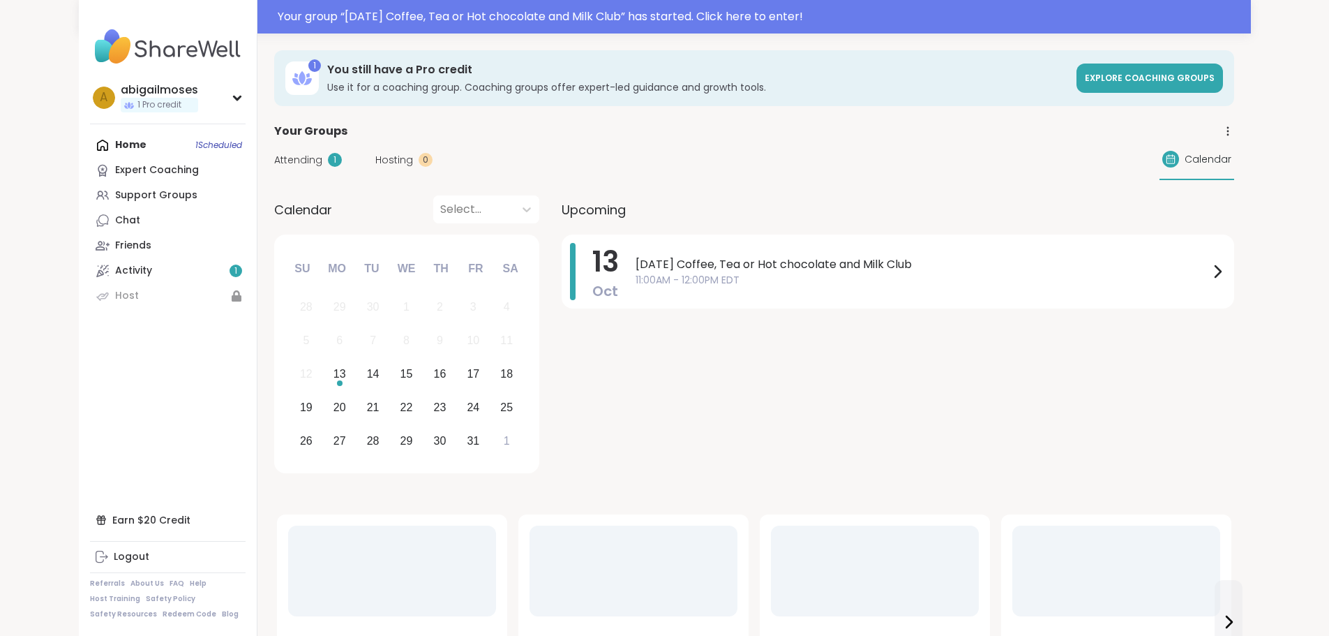
click at [274, 156] on span "Attending" at bounding box center [298, 160] width 48 height 15
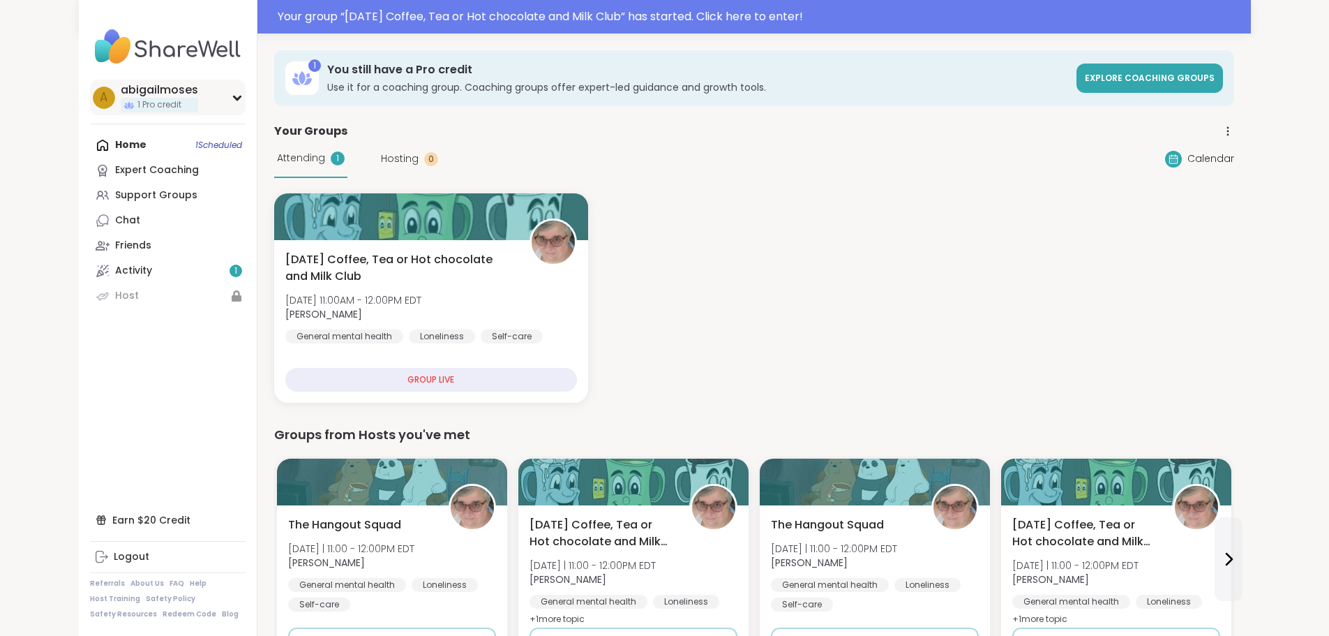
click at [232, 99] on icon at bounding box center [237, 97] width 11 height 7
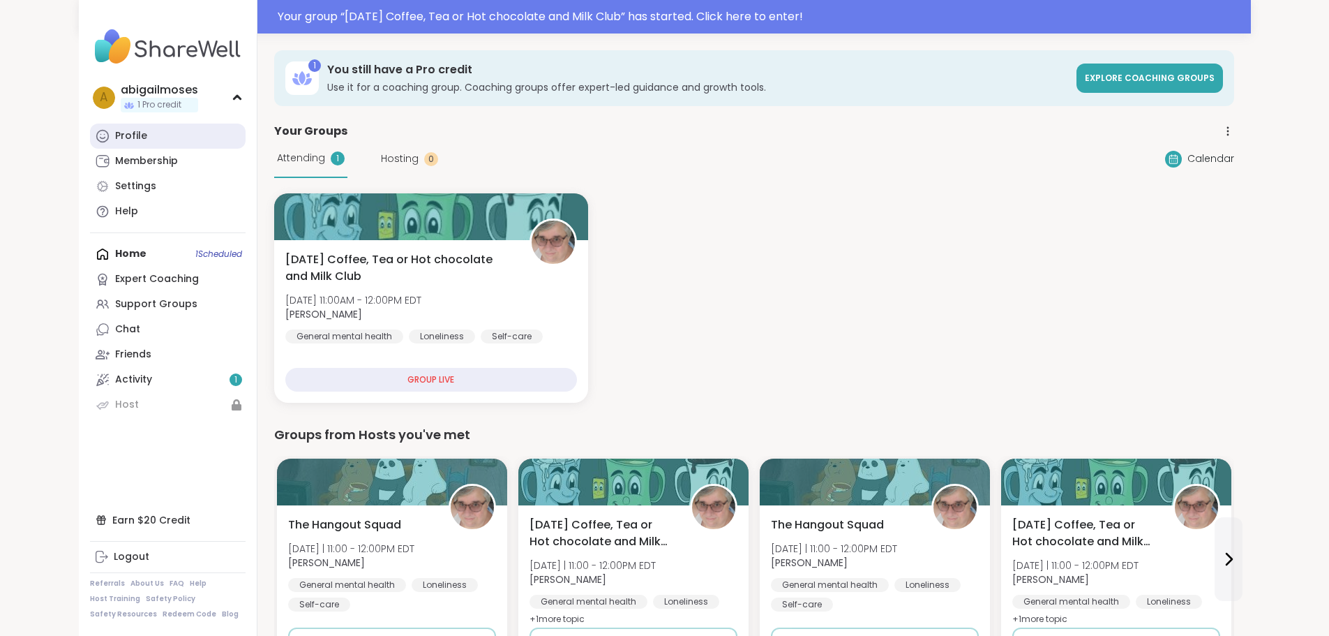
click at [90, 142] on link "Profile" at bounding box center [168, 135] width 156 height 25
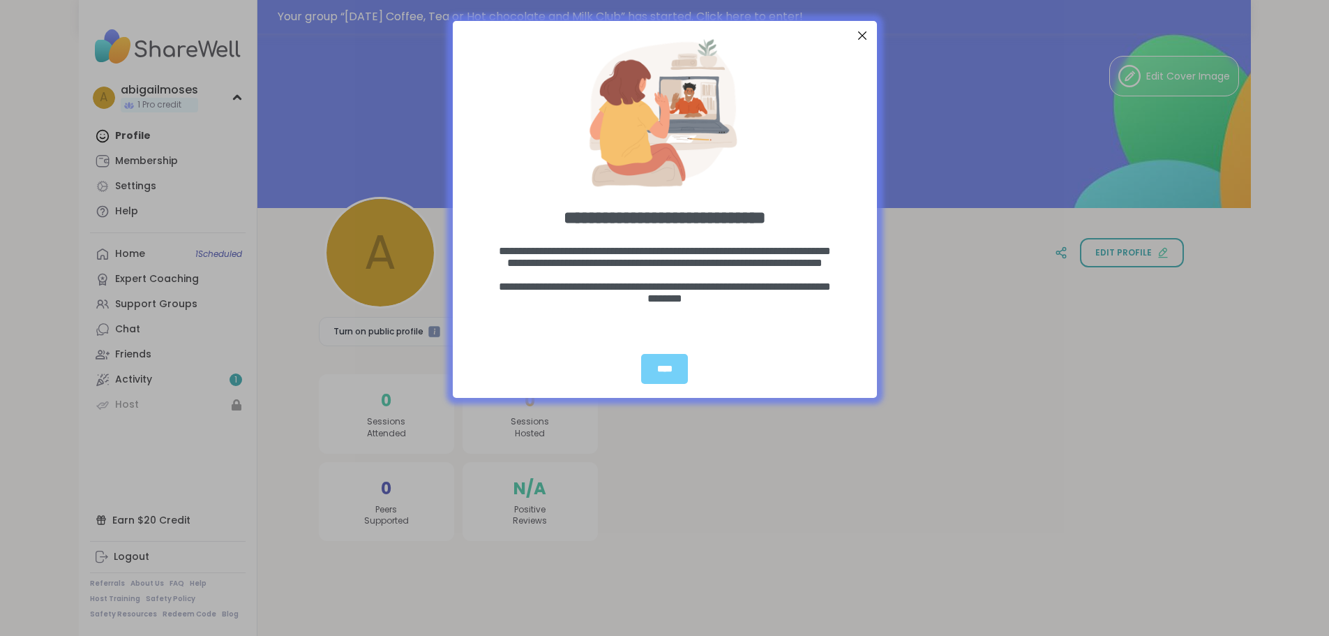
click at [855, 37] on div "Close Step" at bounding box center [861, 36] width 18 height 18
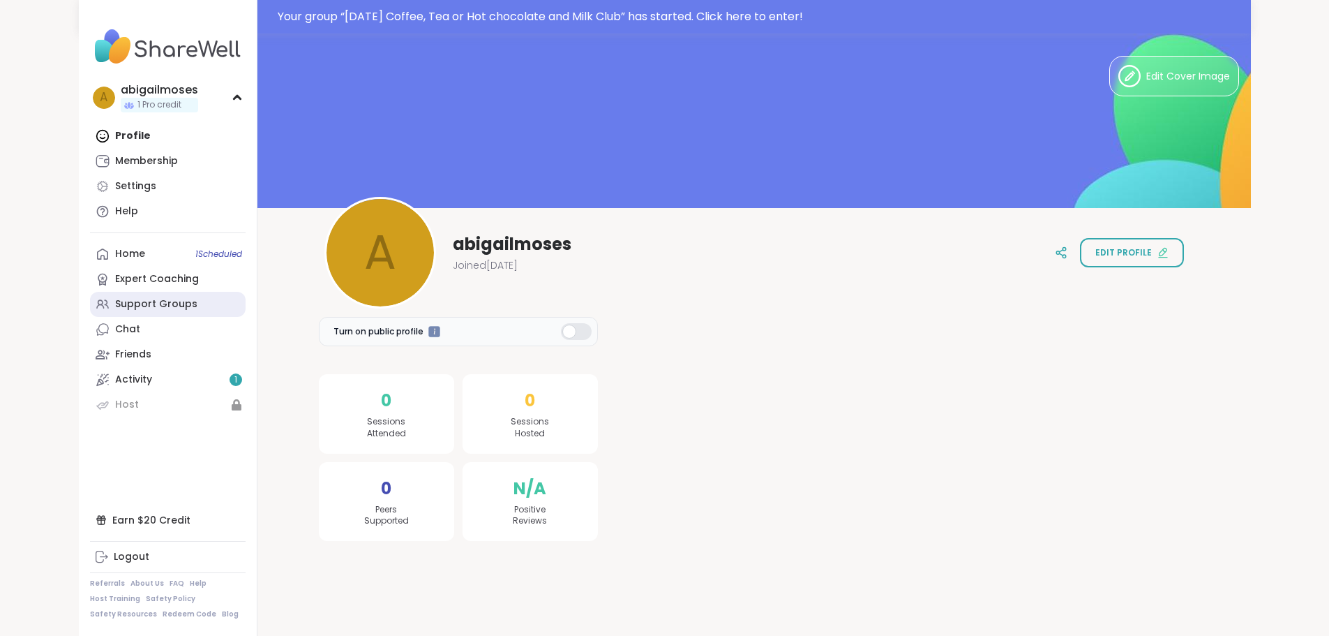
click at [135, 302] on link "Support Groups" at bounding box center [168, 304] width 156 height 25
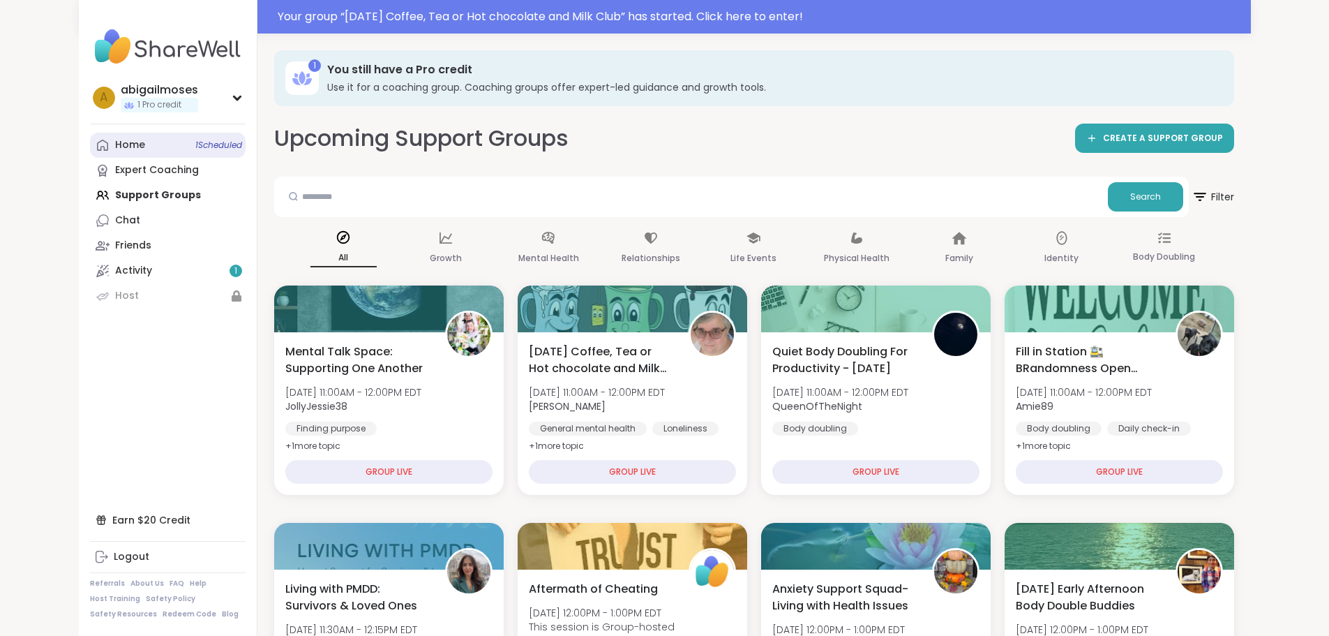
click at [90, 140] on link "Home 1 Scheduled" at bounding box center [168, 145] width 156 height 25
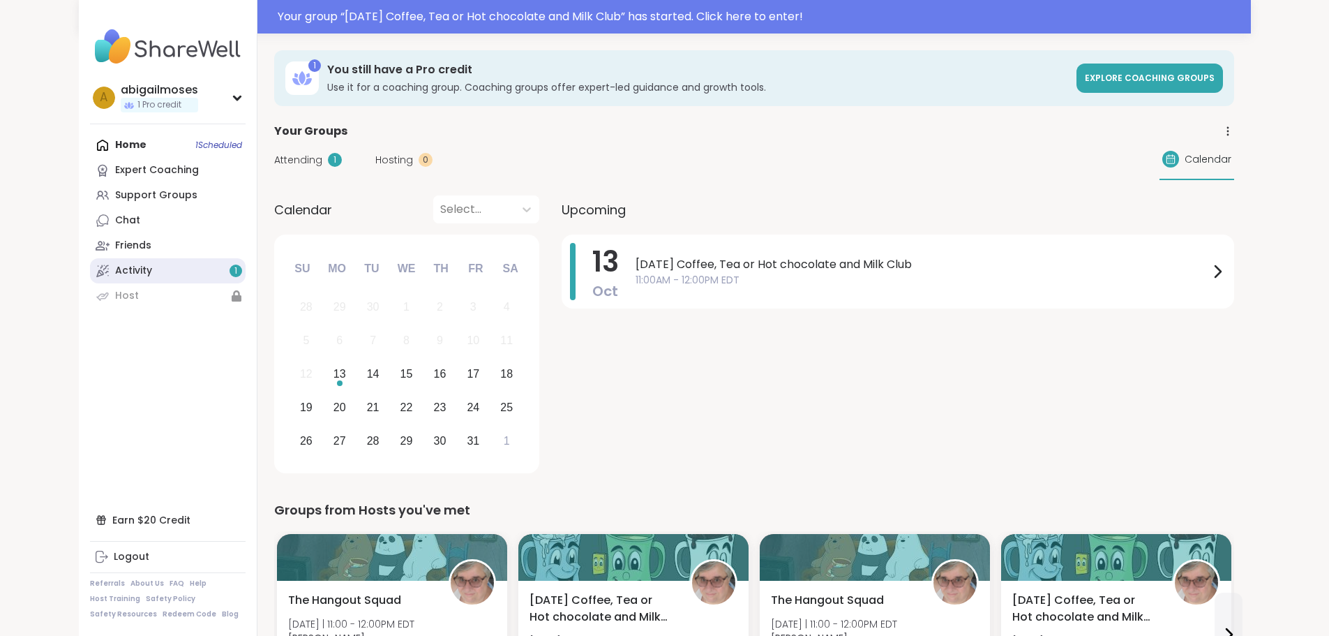
click at [230, 274] on div "1" at bounding box center [236, 270] width 13 height 13
